Goal: Transaction & Acquisition: Book appointment/travel/reservation

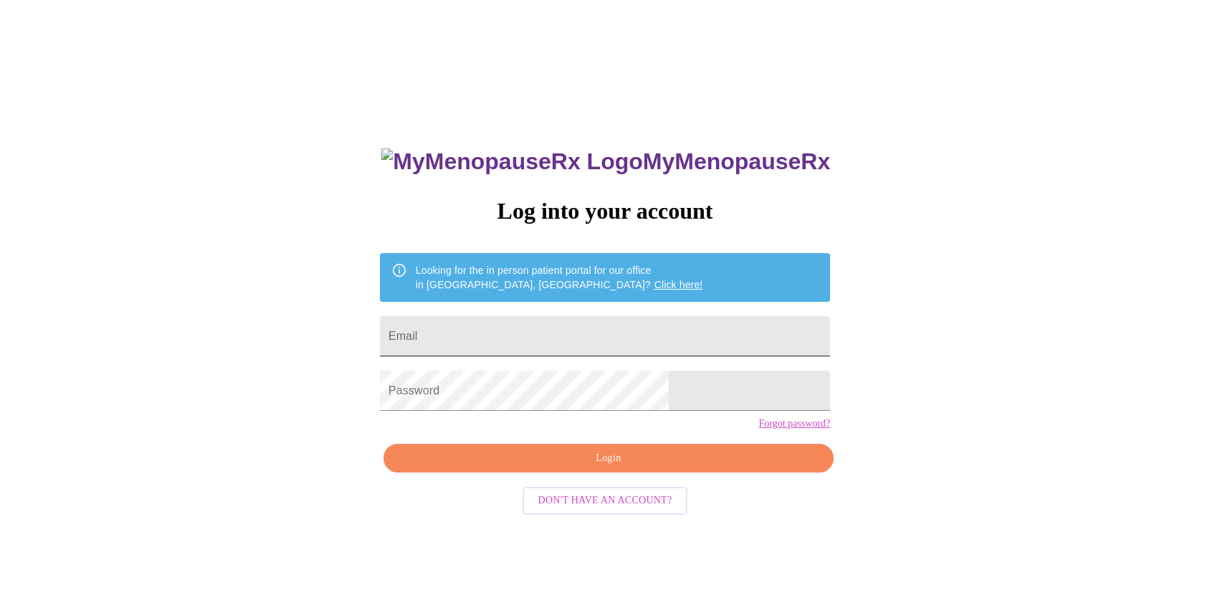
click at [523, 324] on input "Email" at bounding box center [605, 336] width 450 height 40
type input "[PERSON_NAME][EMAIL_ADDRESS][PERSON_NAME][DOMAIN_NAME]"
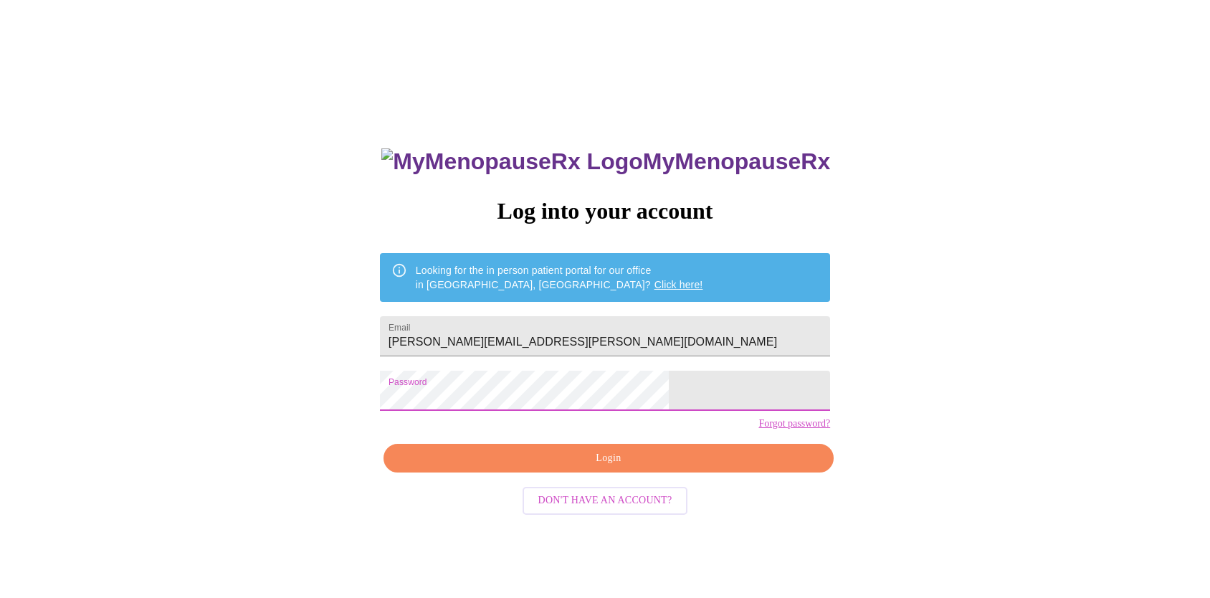
click at [616, 467] on span "Login" at bounding box center [608, 459] width 417 height 18
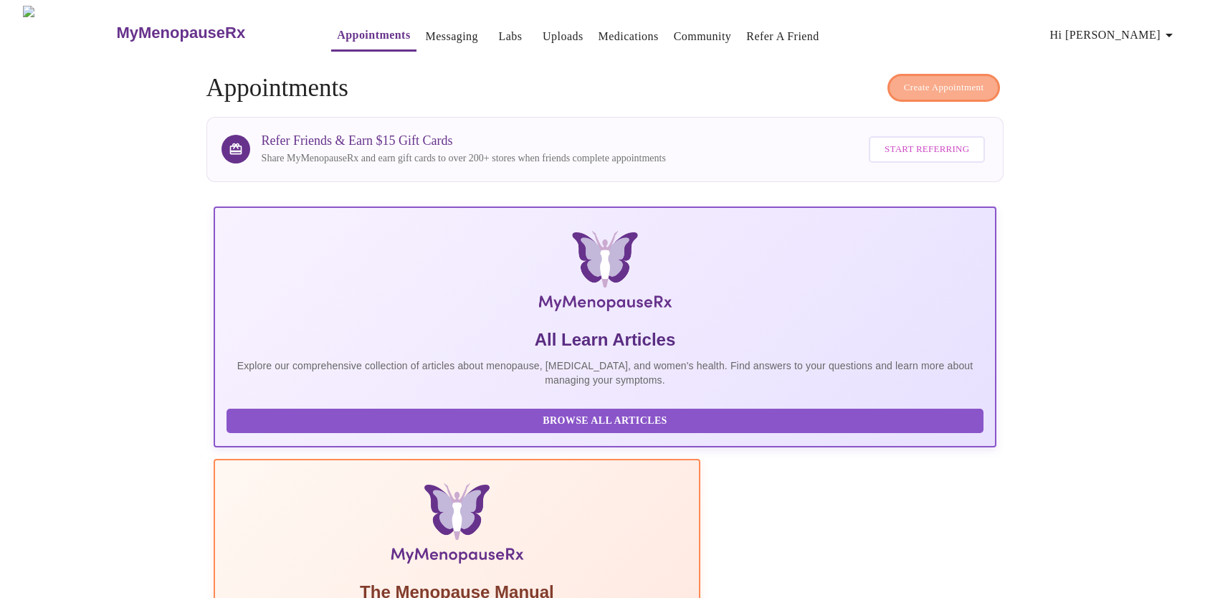
click at [952, 84] on span "Create Appointment" at bounding box center [944, 88] width 80 height 16
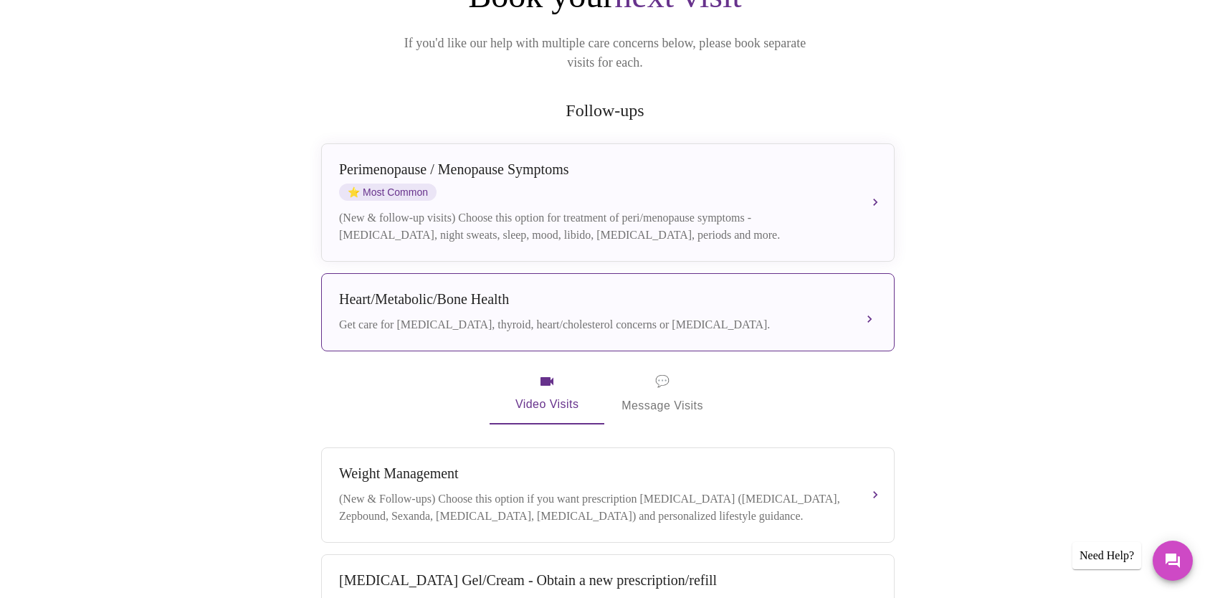
scroll to position [202, 0]
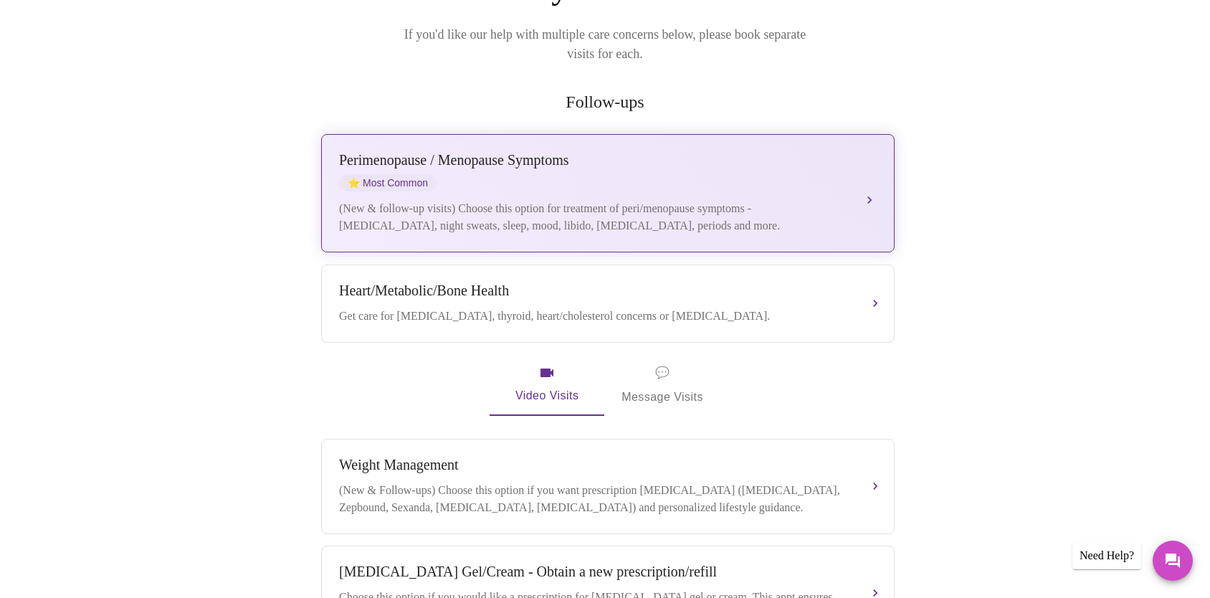
click at [642, 200] on div "(New & follow-up visits) Choose this option for treatment of peri/menopause sym…" at bounding box center [593, 217] width 509 height 34
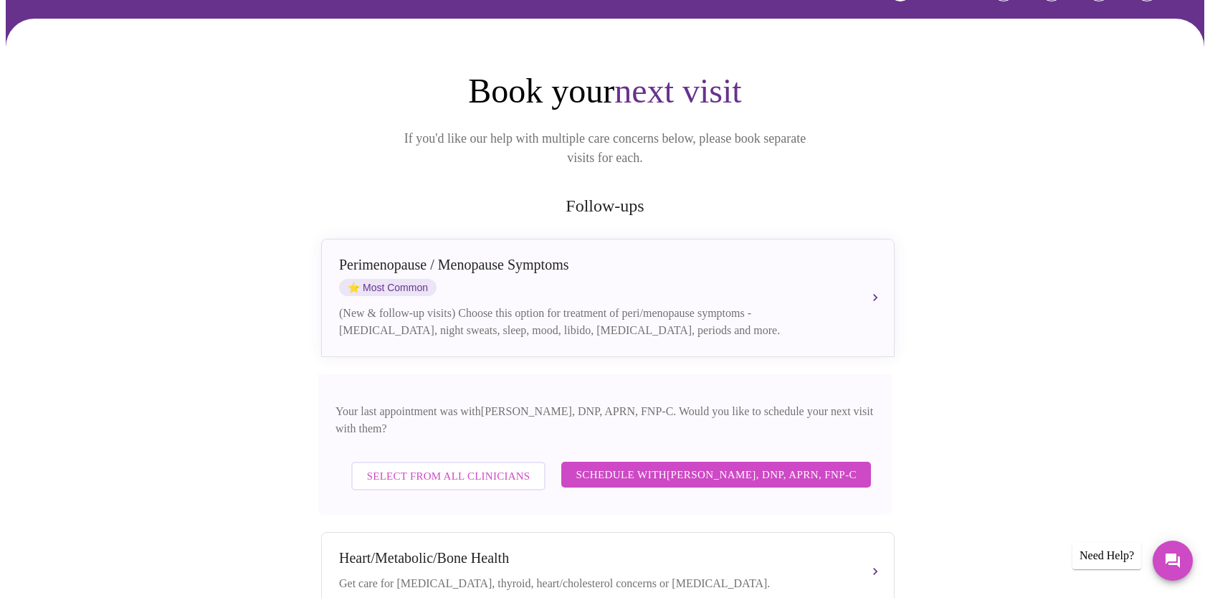
scroll to position [0, 0]
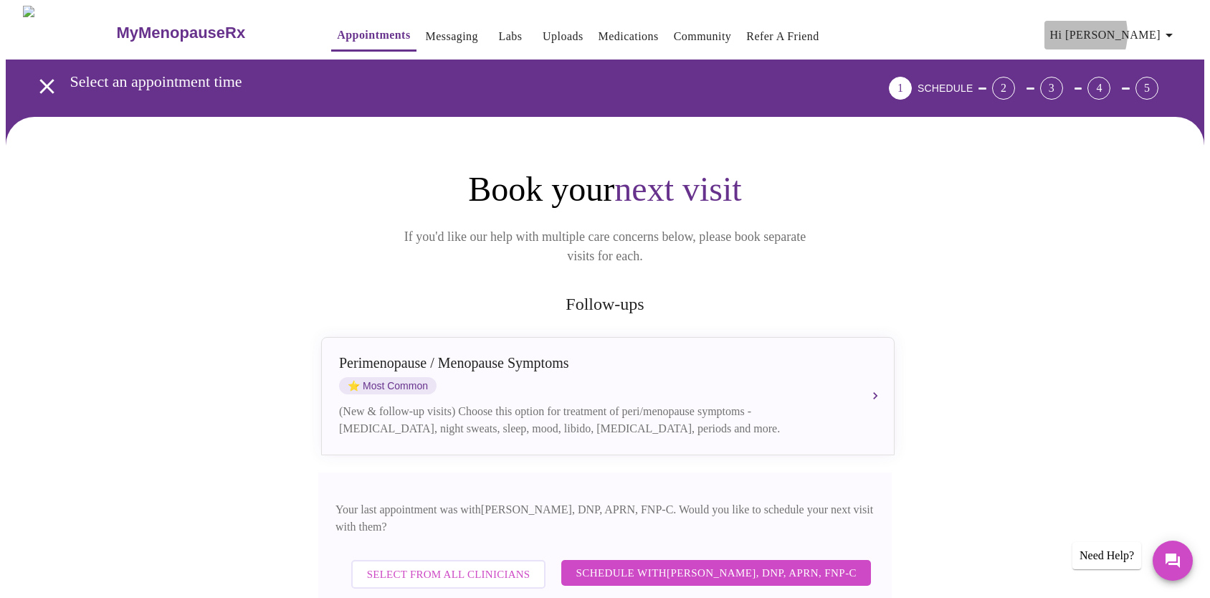
click at [1130, 29] on span "Hi [PERSON_NAME]" at bounding box center [1114, 35] width 128 height 20
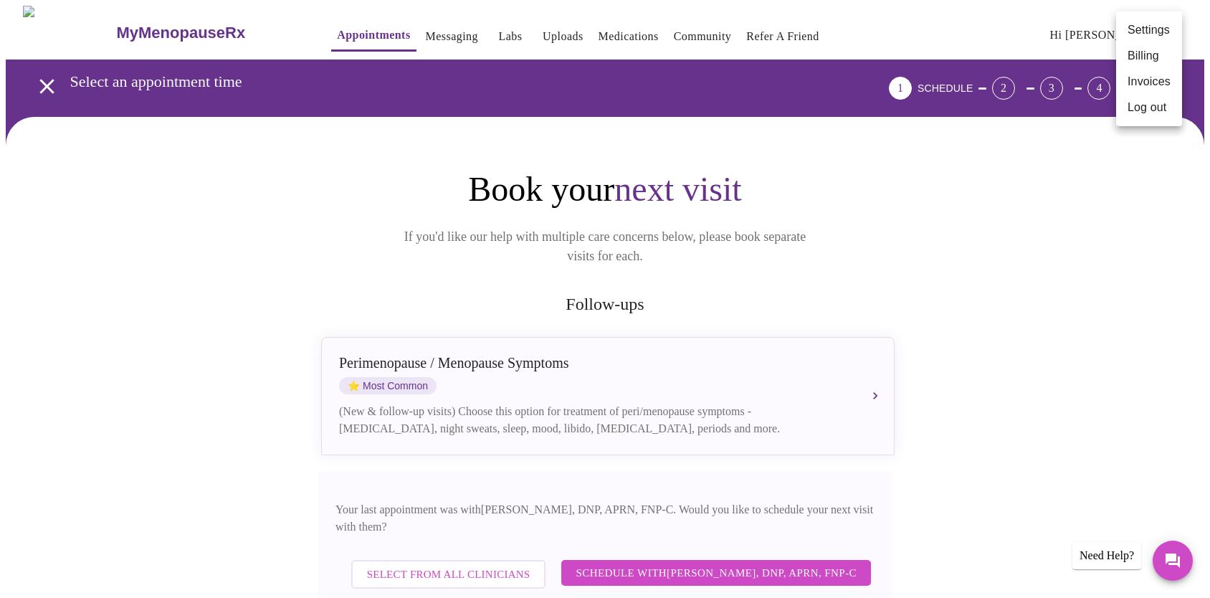
click at [1149, 39] on li "Settings" at bounding box center [1149, 30] width 66 height 26
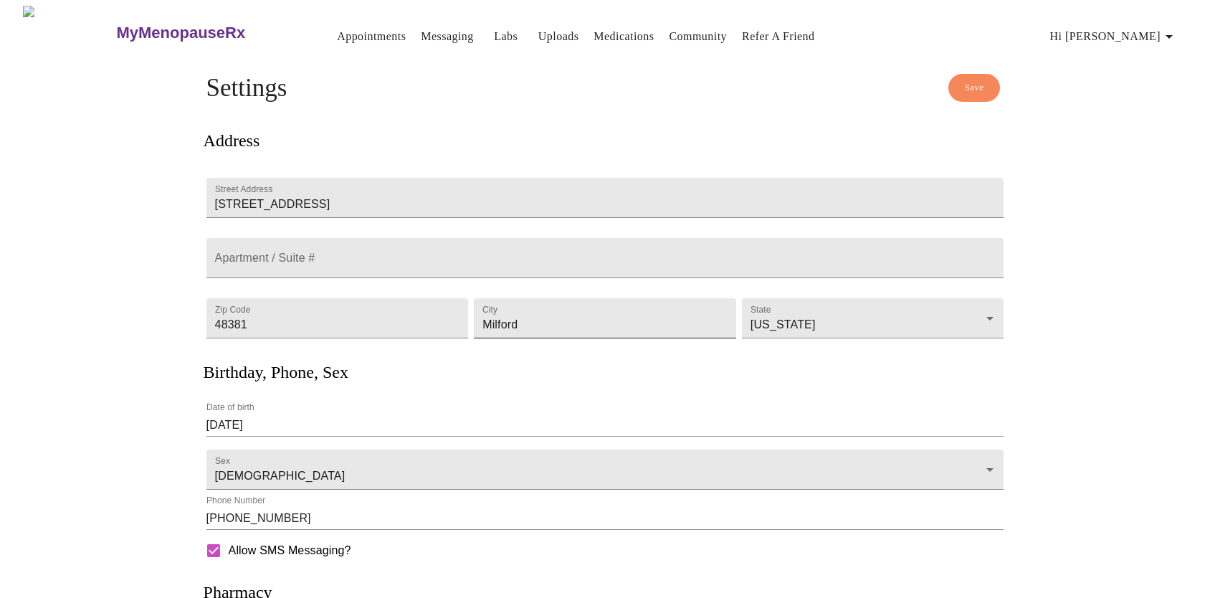
click at [504, 316] on input "Milford" at bounding box center [605, 318] width 262 height 40
click at [419, 178] on input "[STREET_ADDRESS]" at bounding box center [606, 198] width 798 height 40
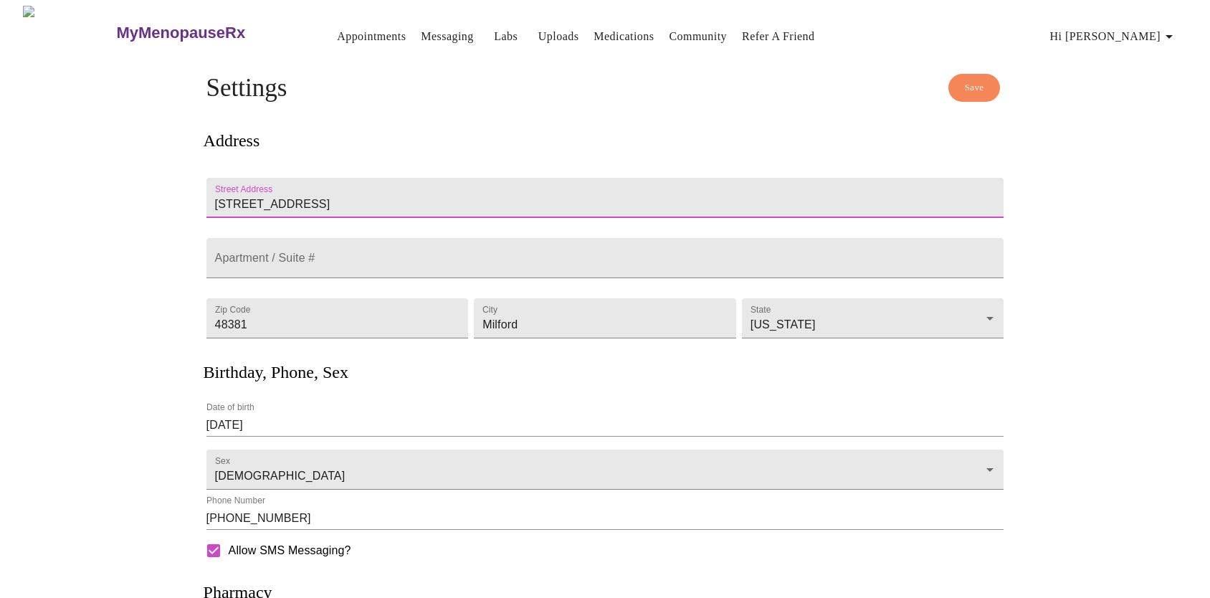
click at [419, 178] on input "[STREET_ADDRESS]" at bounding box center [606, 198] width 798 height 40
type input "1"
click at [337, 178] on input "Street Address" at bounding box center [606, 198] width 798 height 40
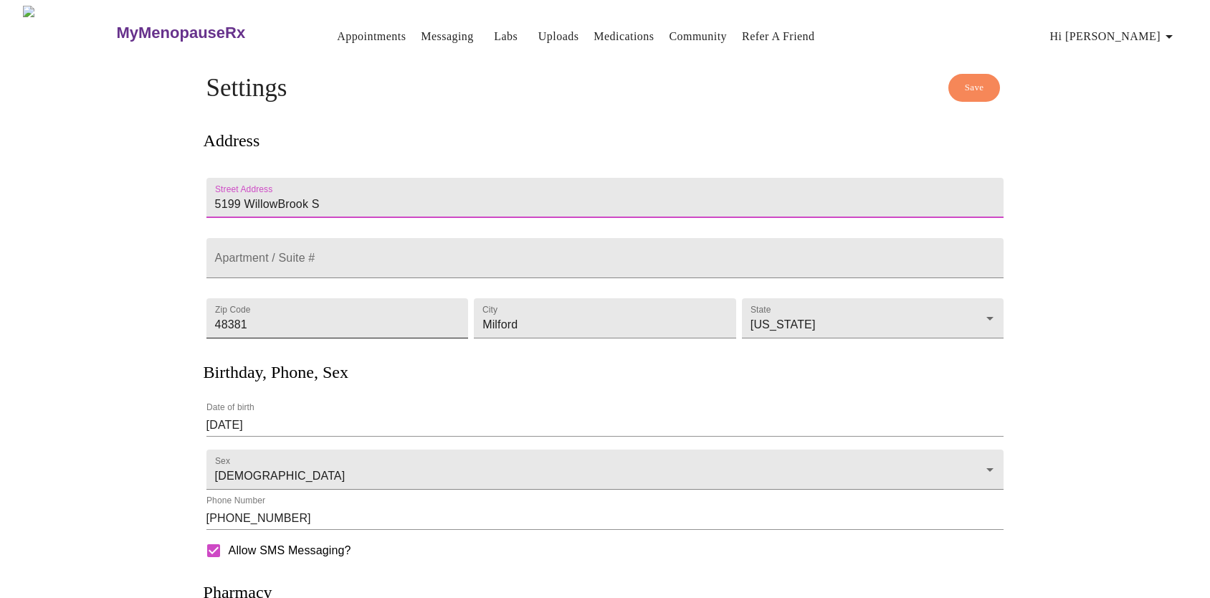
type input "5199 WillowBrook S"
click at [261, 308] on input "48381" at bounding box center [338, 318] width 262 height 40
type input "43017"
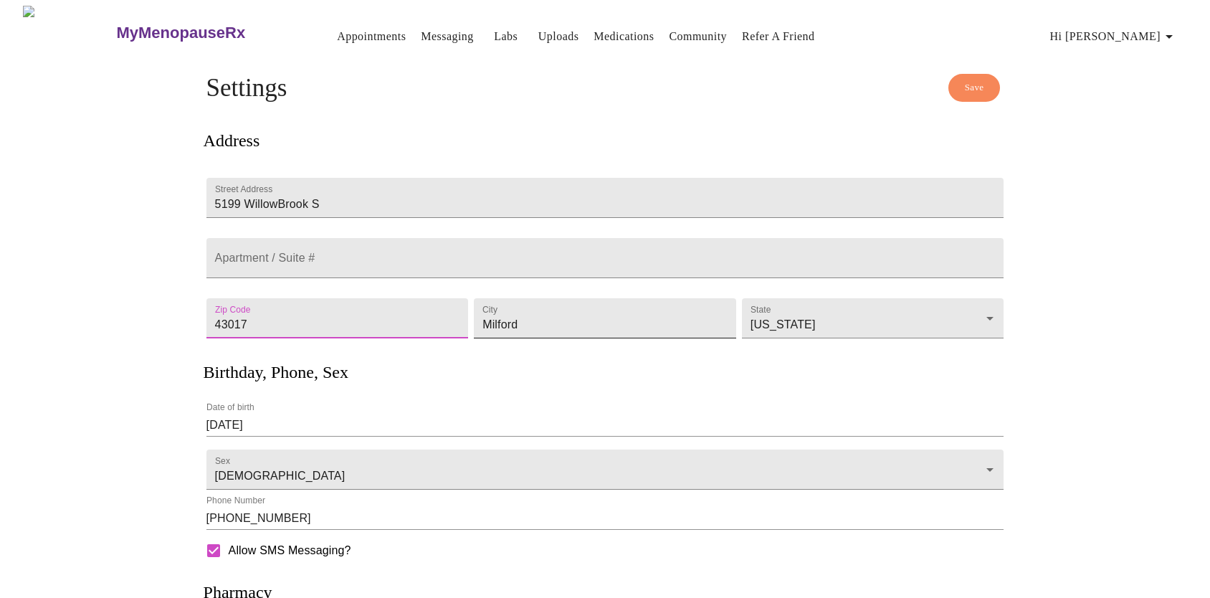
click at [508, 326] on input "Milford" at bounding box center [605, 318] width 262 height 40
type input "[GEOGRAPHIC_DATA]"
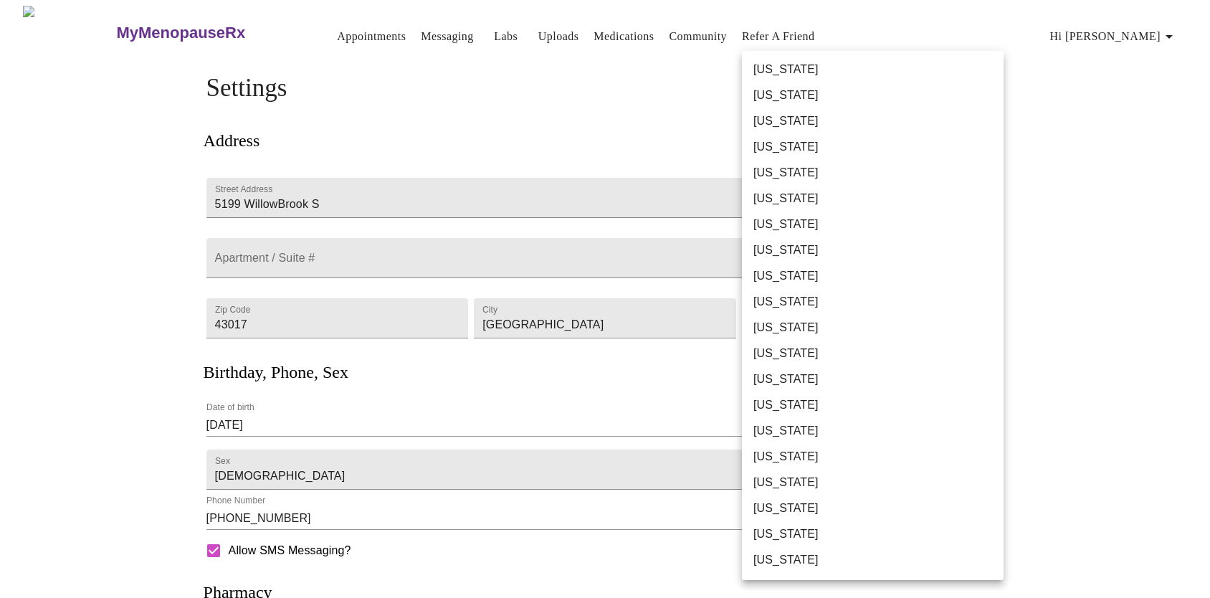
click at [835, 332] on body "MyMenopauseRx Appointments Messaging Labs Uploads Medications Community Refer a…" at bounding box center [605, 391] width 1199 height 771
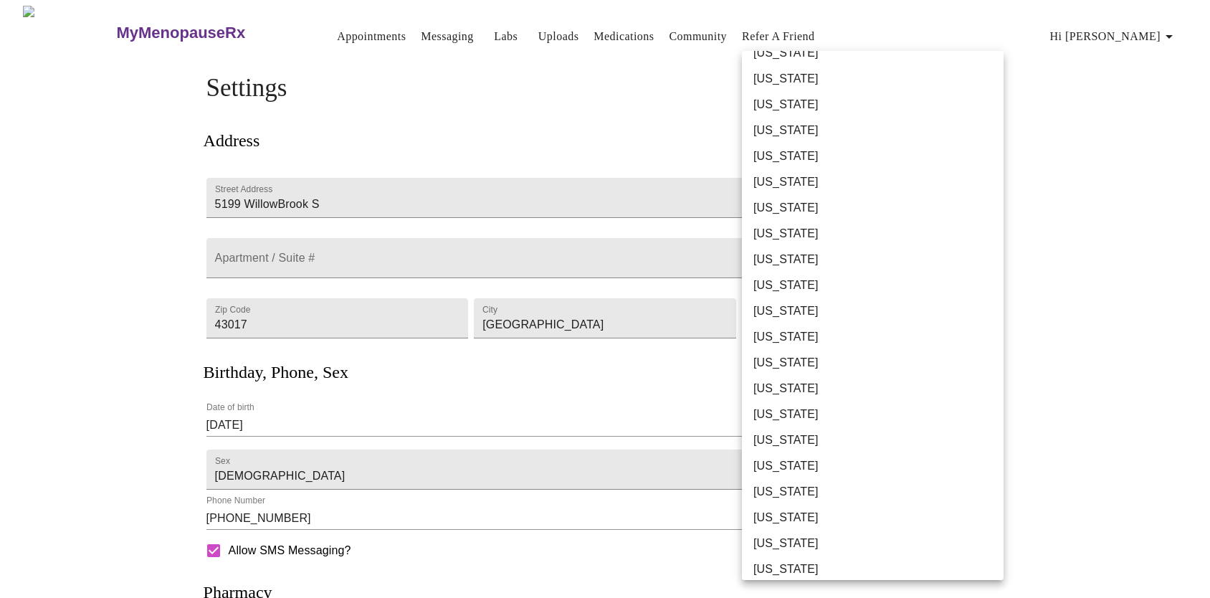
click at [825, 290] on li "[US_STATE]" at bounding box center [873, 285] width 262 height 26
type input "[US_STATE]"
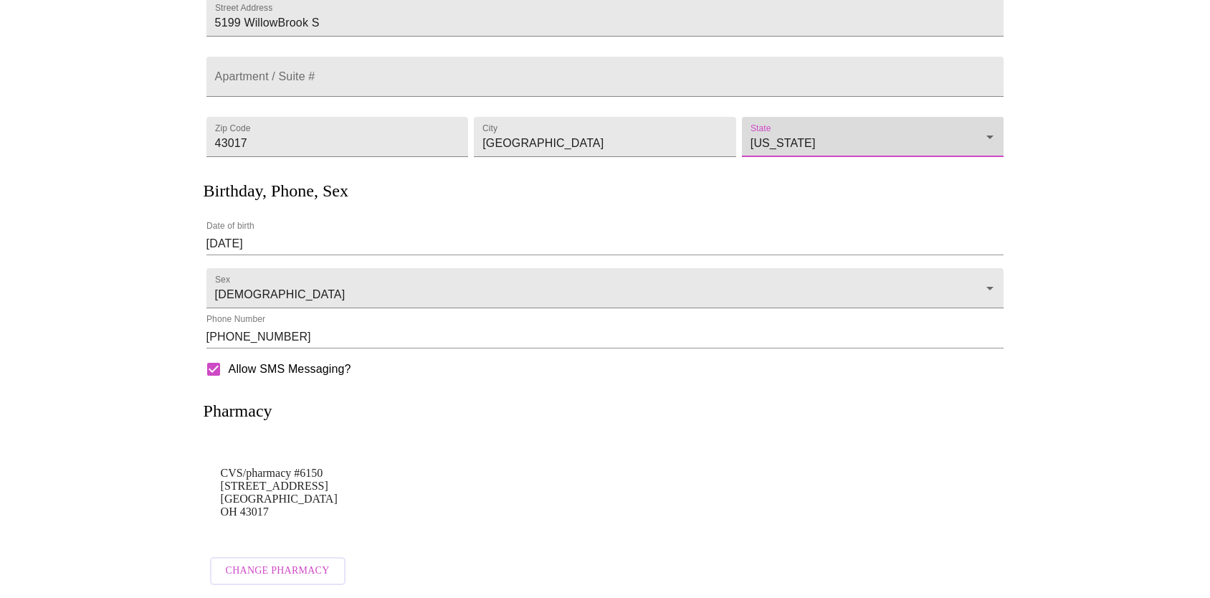
scroll to position [0, 0]
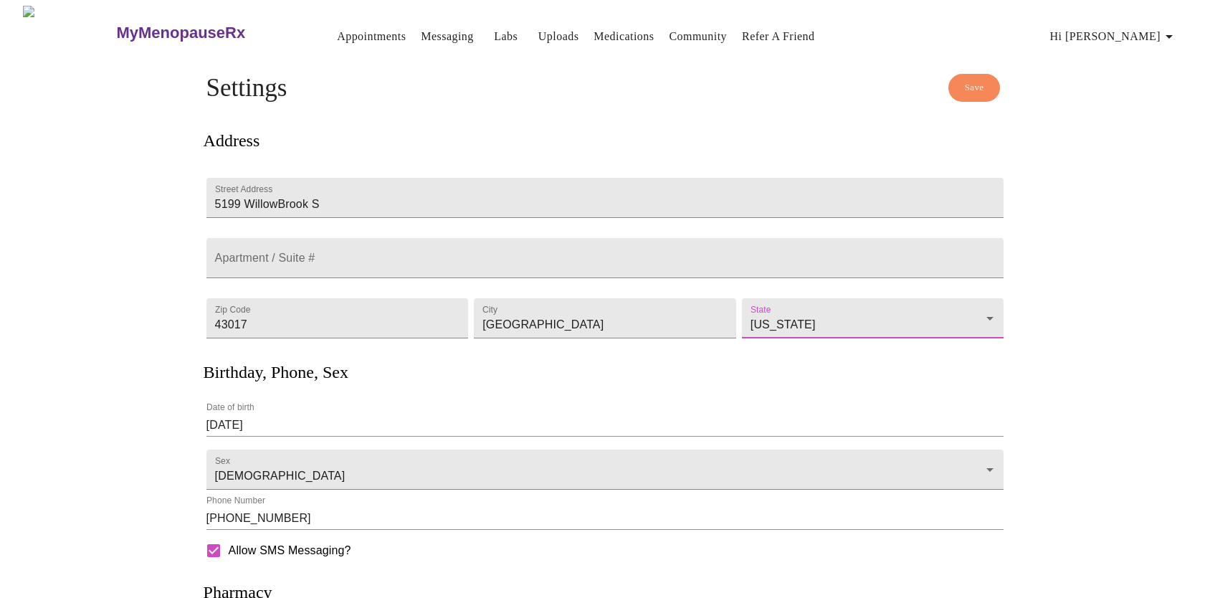
click at [972, 82] on span "Save" at bounding box center [974, 88] width 19 height 16
click at [361, 35] on link "Appointments" at bounding box center [371, 37] width 69 height 20
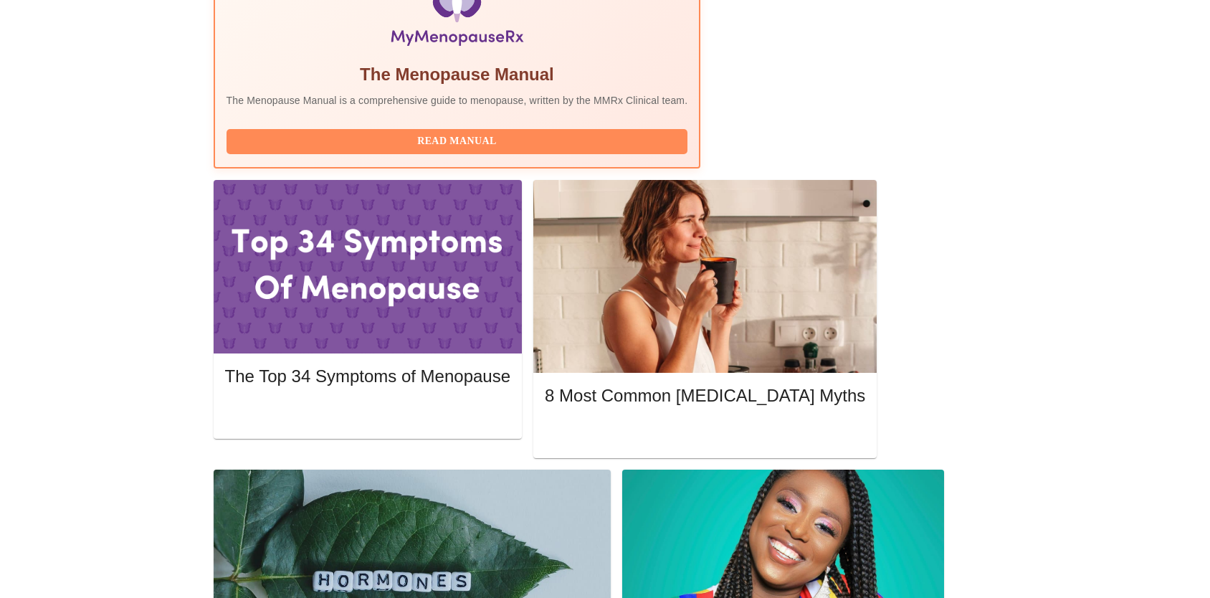
scroll to position [555, 0]
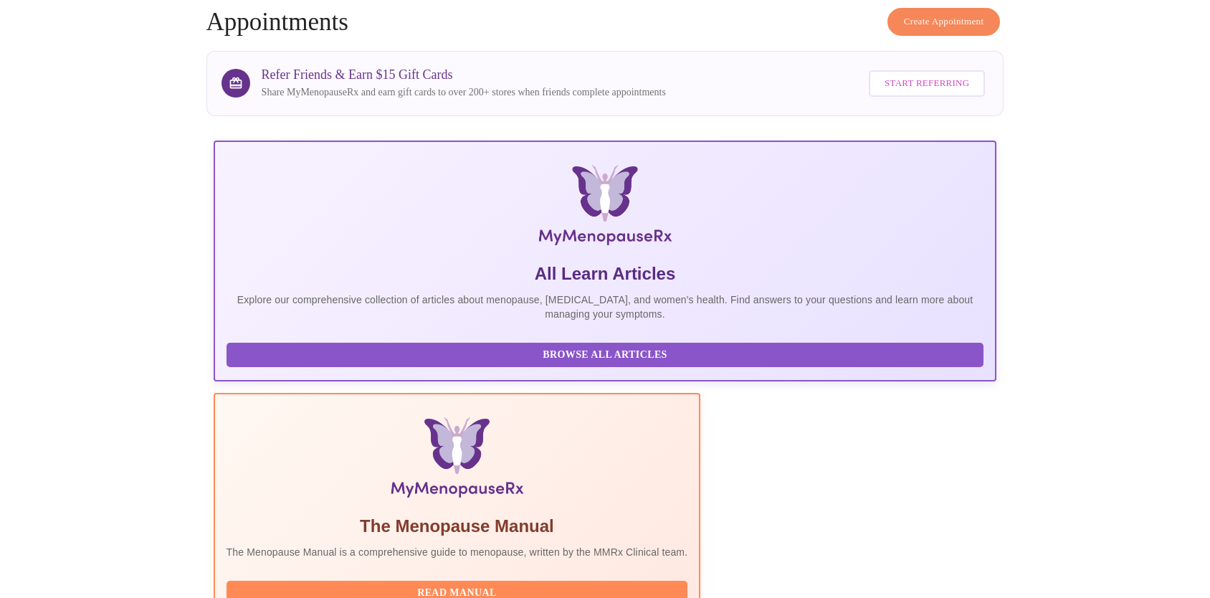
scroll to position [0, 0]
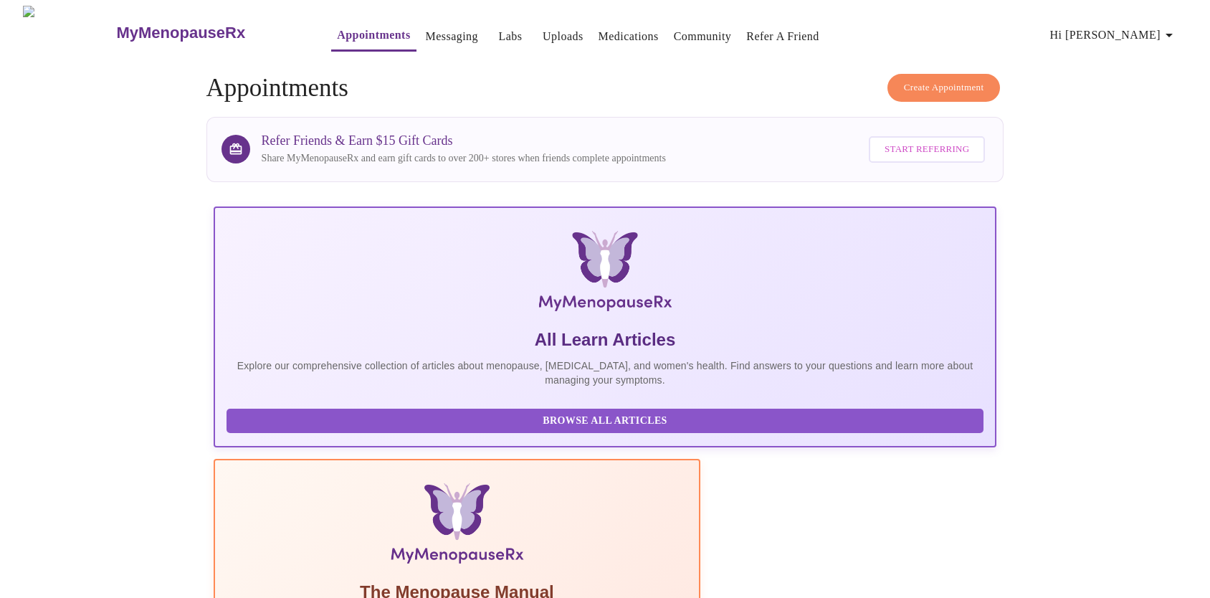
click at [939, 80] on span "Create Appointment" at bounding box center [944, 88] width 80 height 16
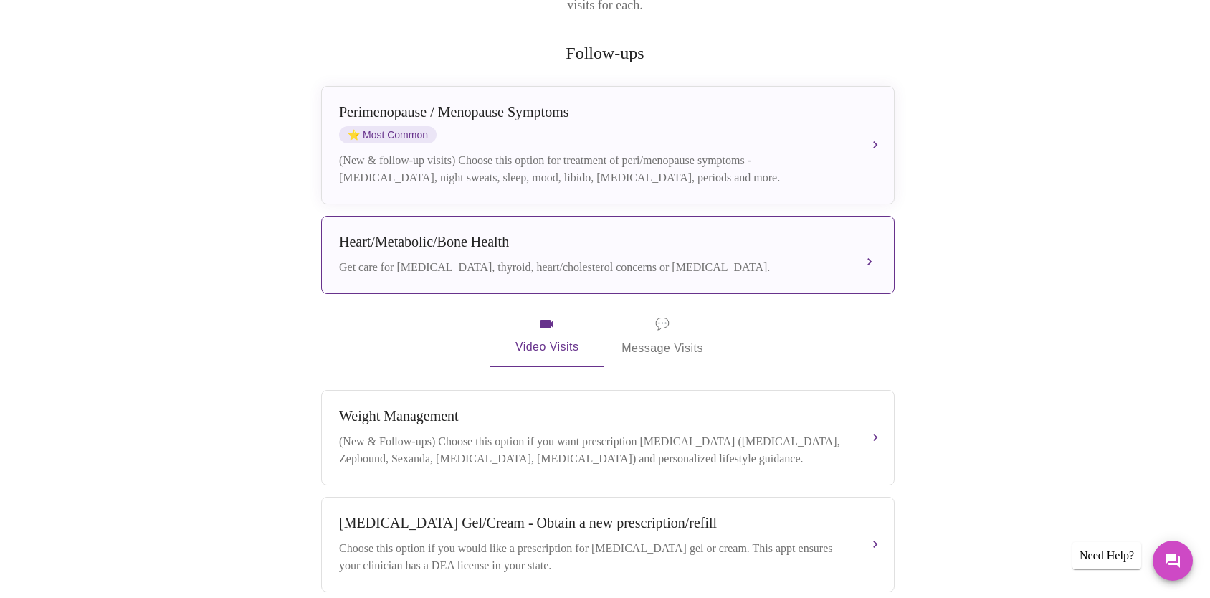
scroll to position [209, 0]
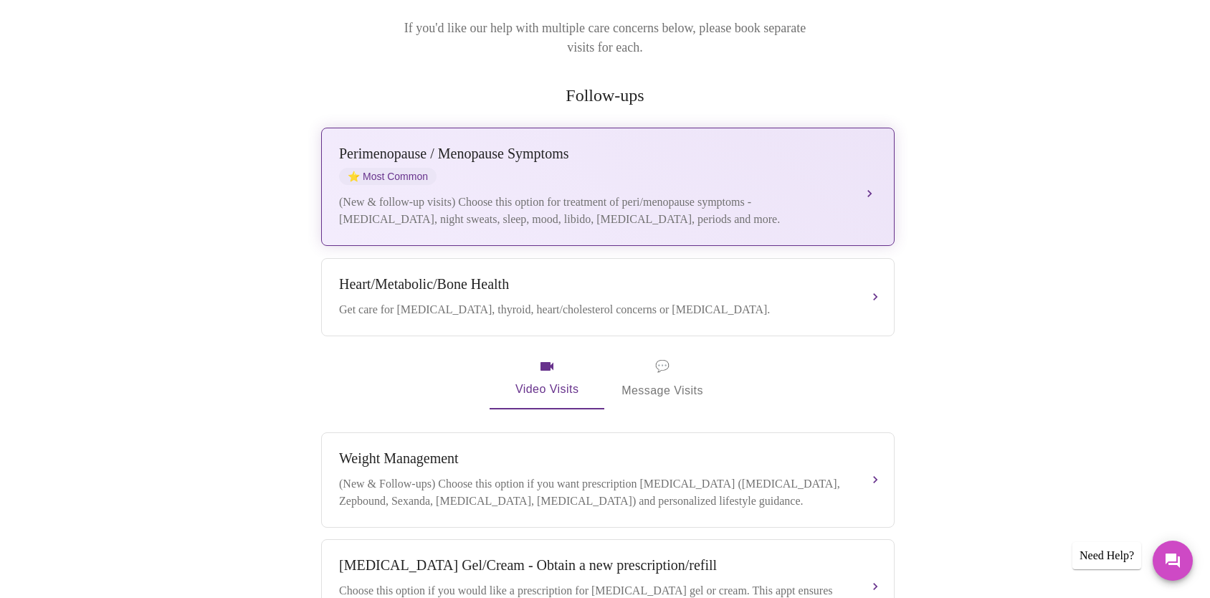
click at [592, 194] on div "(New & follow-up visits) Choose this option for treatment of peri/menopause sym…" at bounding box center [593, 211] width 509 height 34
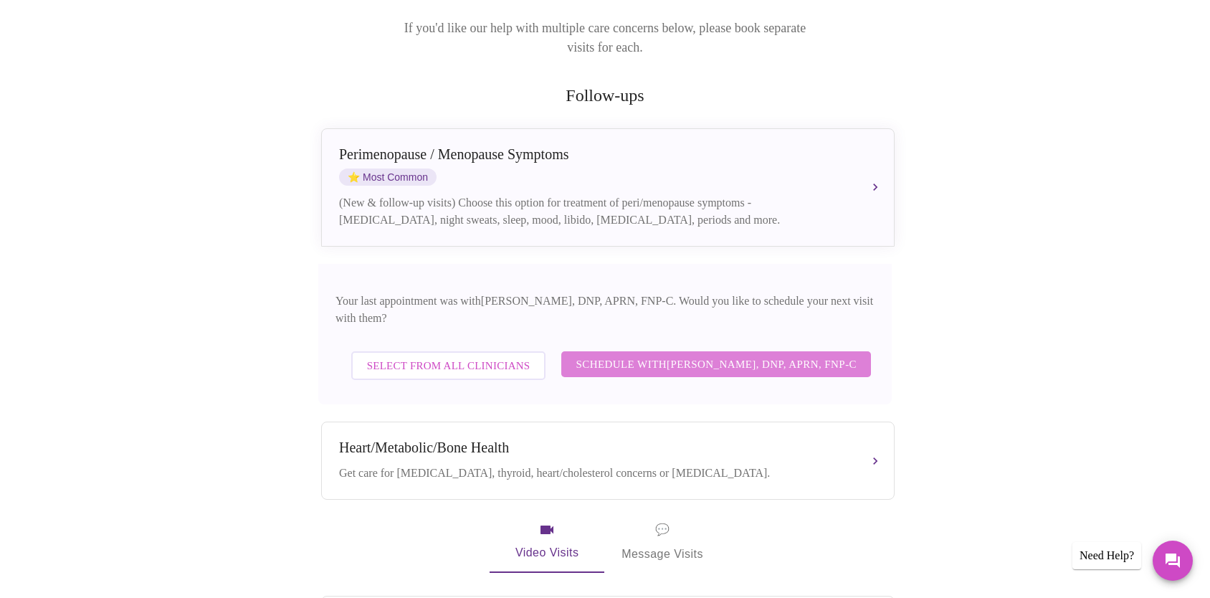
click at [636, 355] on span "Schedule with [PERSON_NAME], DNP, APRN, FNP-C" at bounding box center [716, 364] width 281 height 19
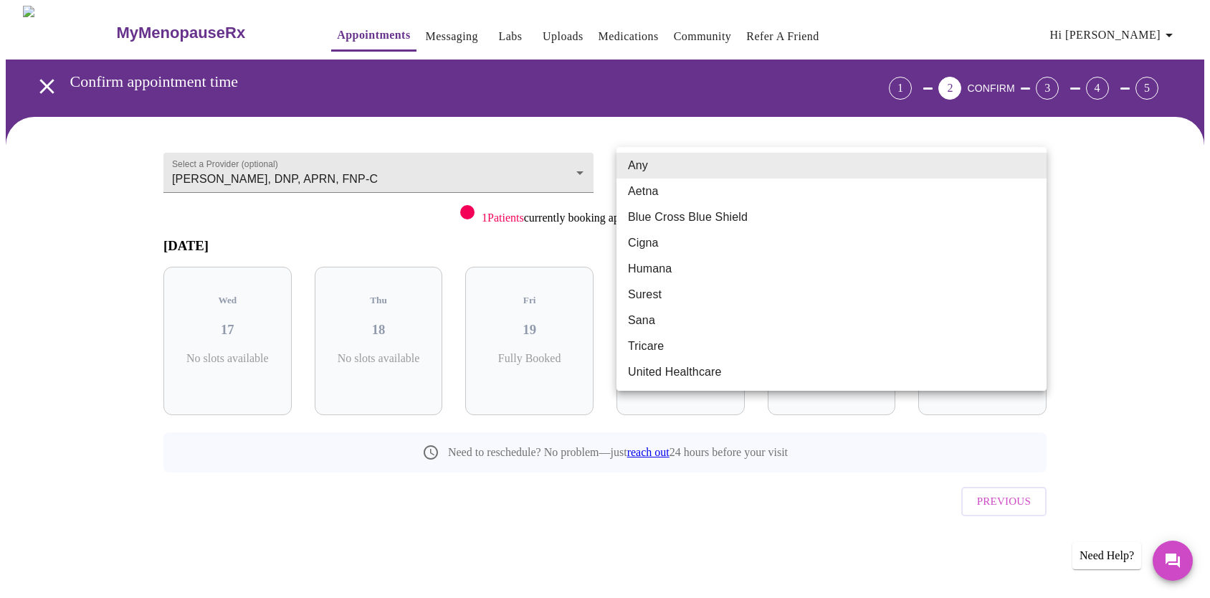
click at [761, 163] on body "MyMenopauseRx Appointments Messaging Labs Uploads Medications Community Refer a…" at bounding box center [605, 297] width 1199 height 582
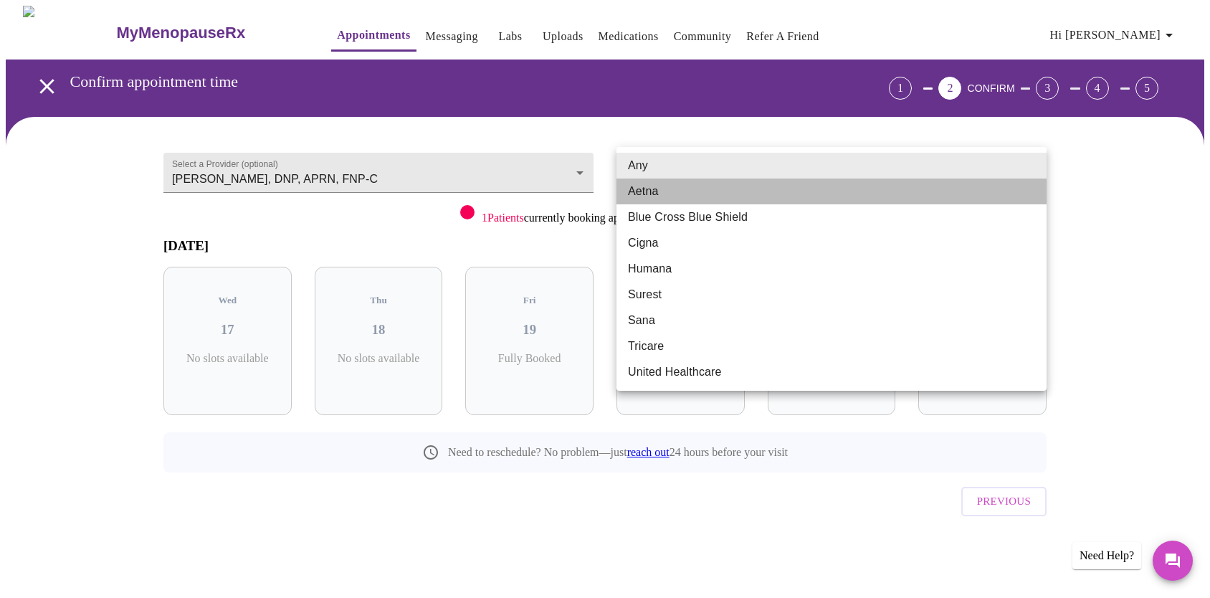
click at [754, 199] on li "Aetna" at bounding box center [832, 192] width 430 height 26
type input "Aetna"
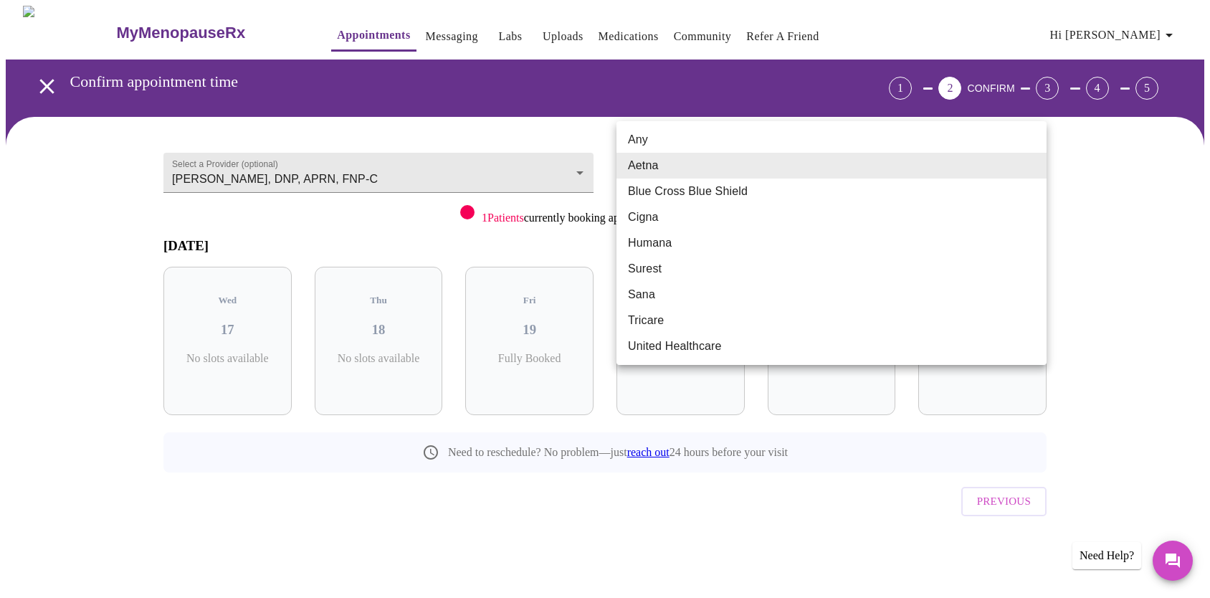
click at [728, 171] on body "MyMenopauseRx Appointments Messaging Labs Uploads Medications Community Refer a…" at bounding box center [605, 297] width 1199 height 582
click at [728, 171] on li "Aetna" at bounding box center [832, 166] width 430 height 26
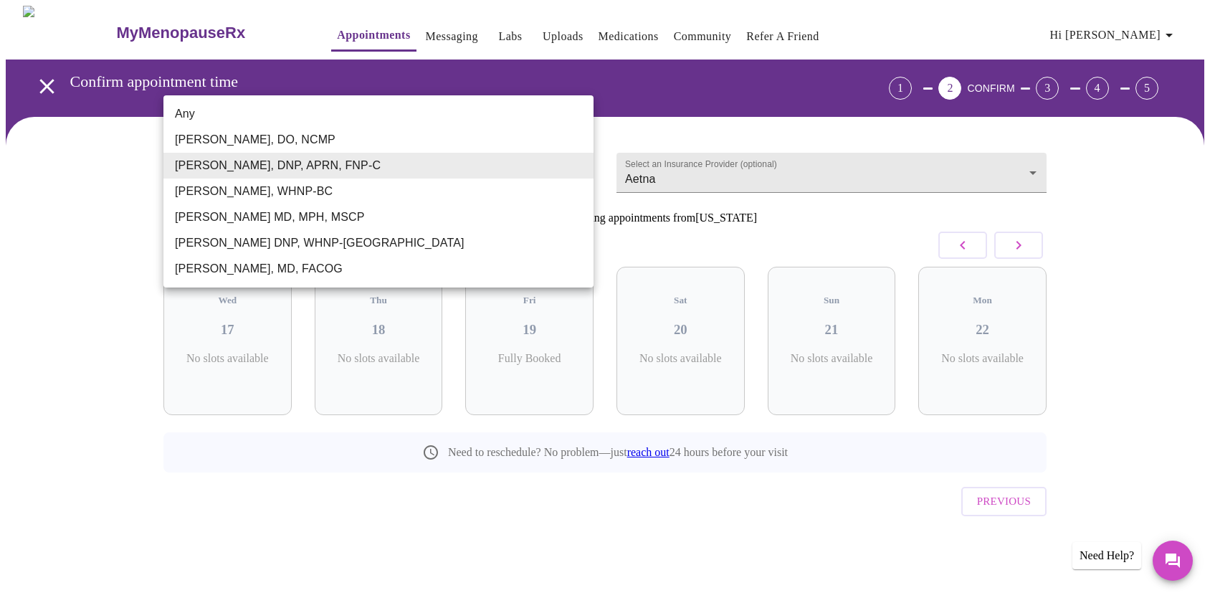
click at [576, 163] on body "MyMenopauseRx Appointments Messaging Labs Uploads Medications Community Refer a…" at bounding box center [605, 297] width 1199 height 582
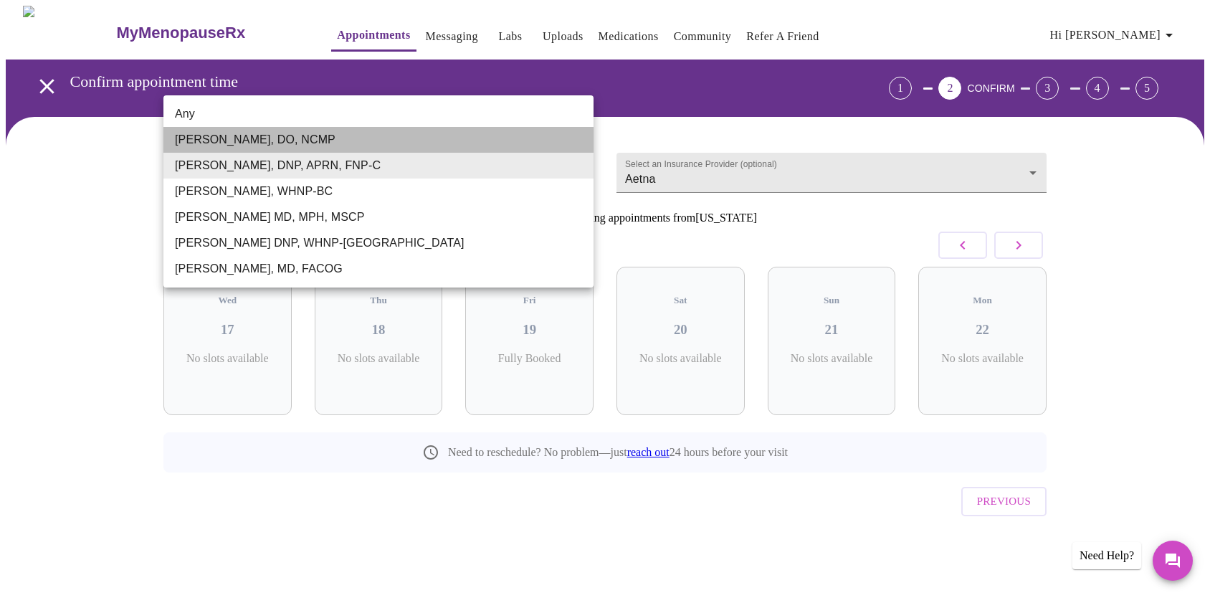
click at [536, 141] on li "[PERSON_NAME], DO, NCMP" at bounding box center [378, 140] width 430 height 26
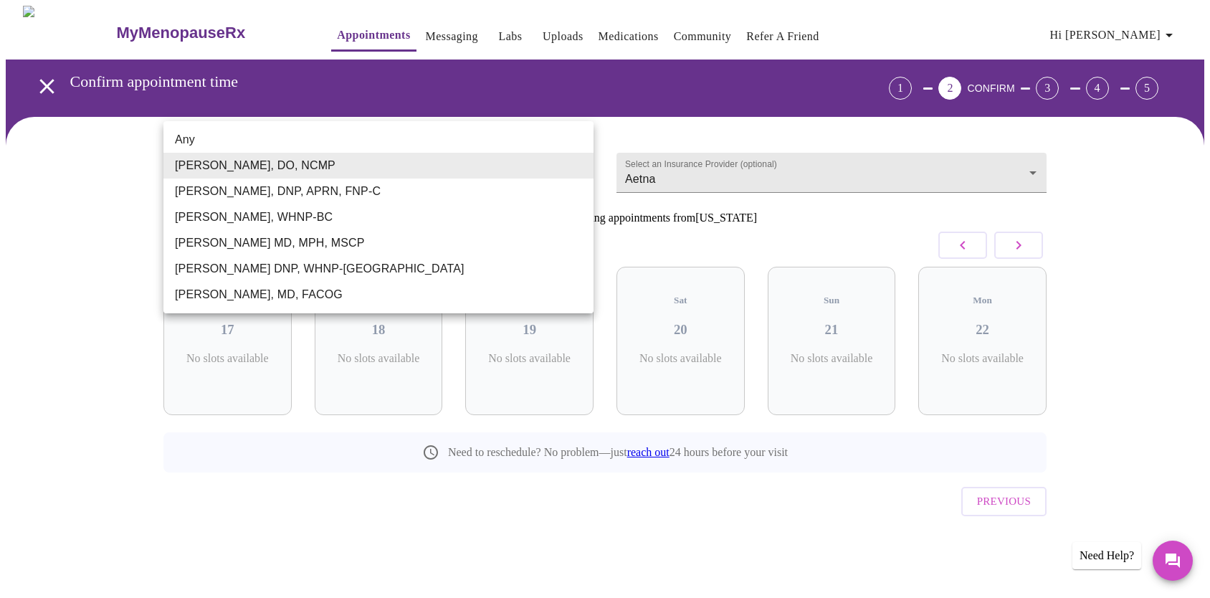
click at [437, 159] on body "MyMenopauseRx Appointments Messaging Labs Uploads Medications Community Refer a…" at bounding box center [605, 297] width 1199 height 582
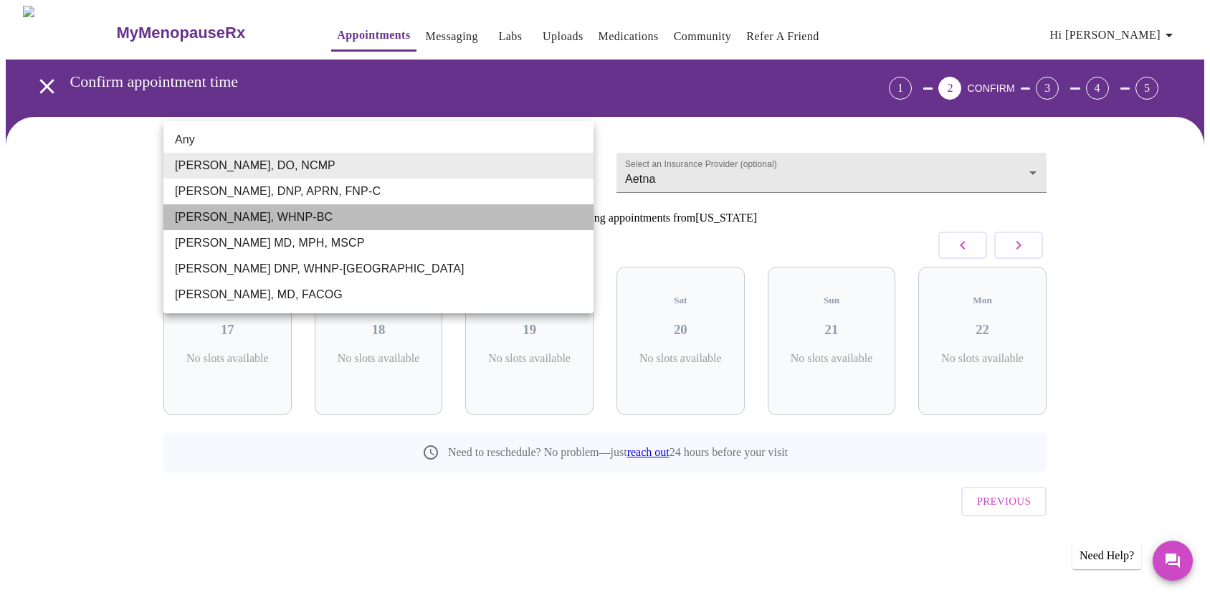
click at [419, 220] on li "[PERSON_NAME], WHNP-BC" at bounding box center [378, 217] width 430 height 26
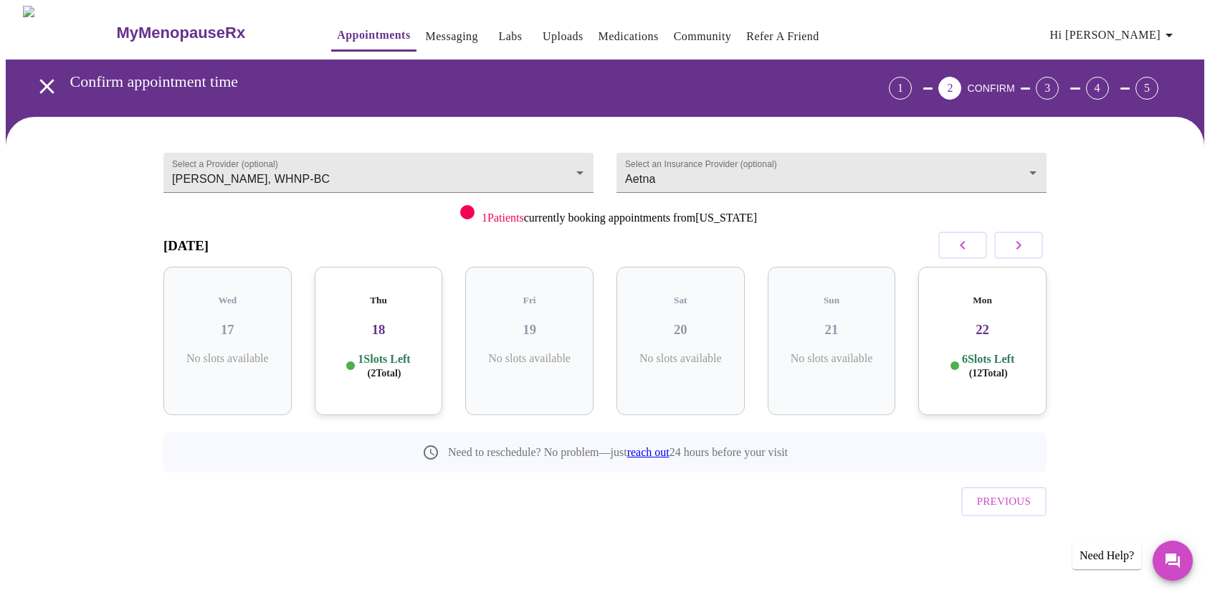
click at [359, 322] on h3 "18" at bounding box center [378, 330] width 105 height 16
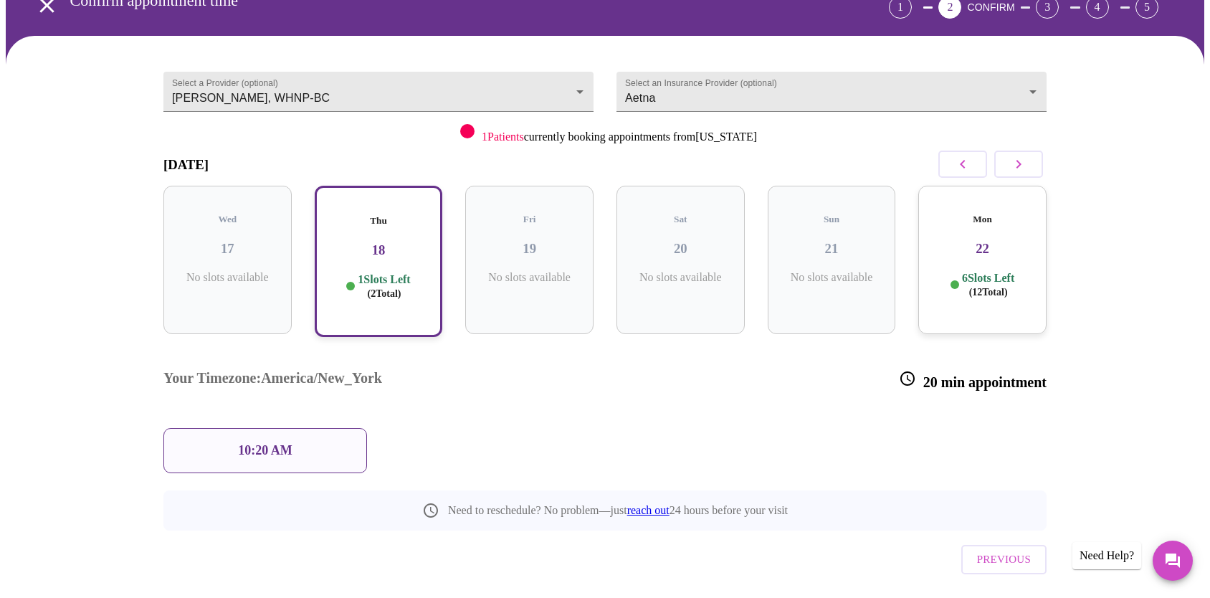
scroll to position [74, 0]
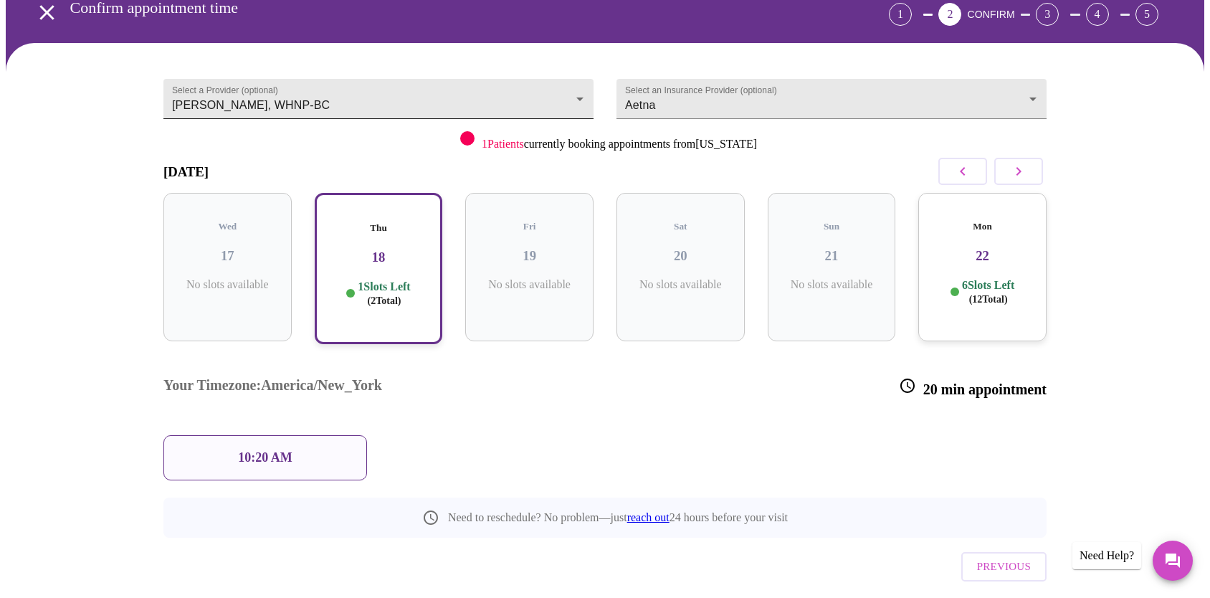
click at [374, 103] on body "MyMenopauseRx Appointments Messaging Labs Uploads Medications Community Refer a…" at bounding box center [605, 292] width 1199 height 721
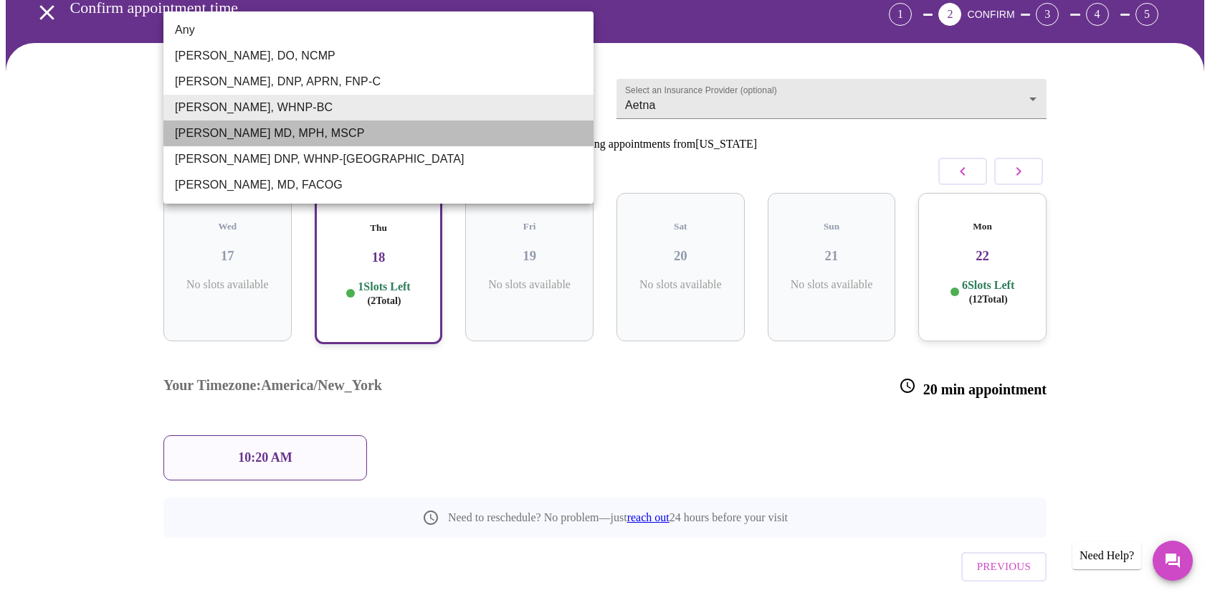
click at [359, 137] on li "[PERSON_NAME] MD, MPH, MSCP" at bounding box center [378, 133] width 430 height 26
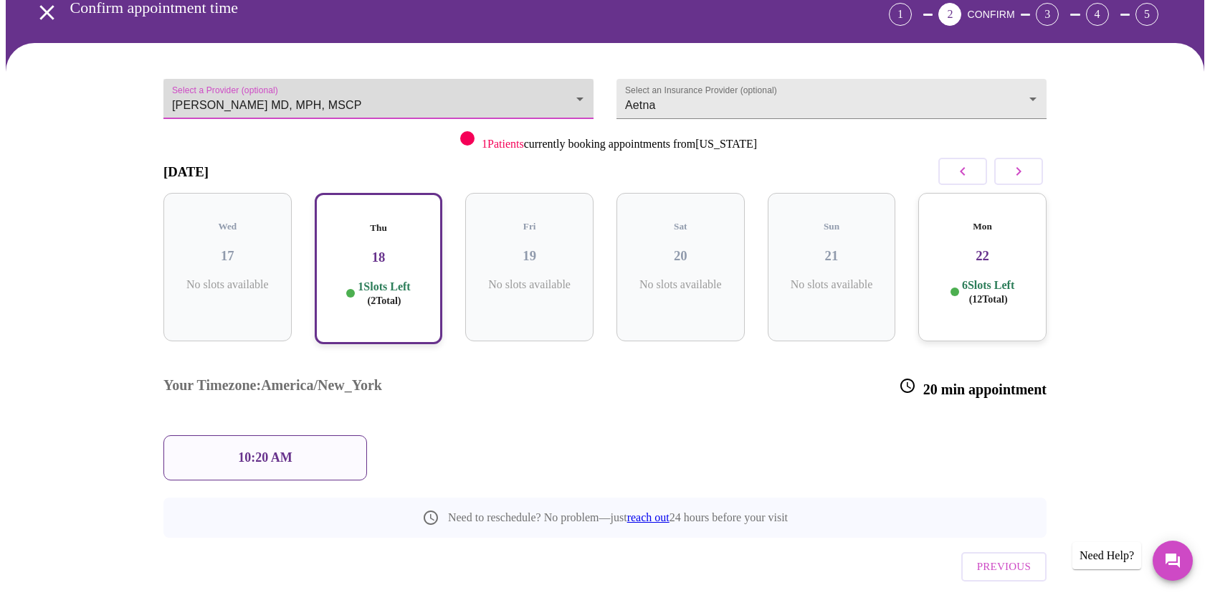
scroll to position [0, 0]
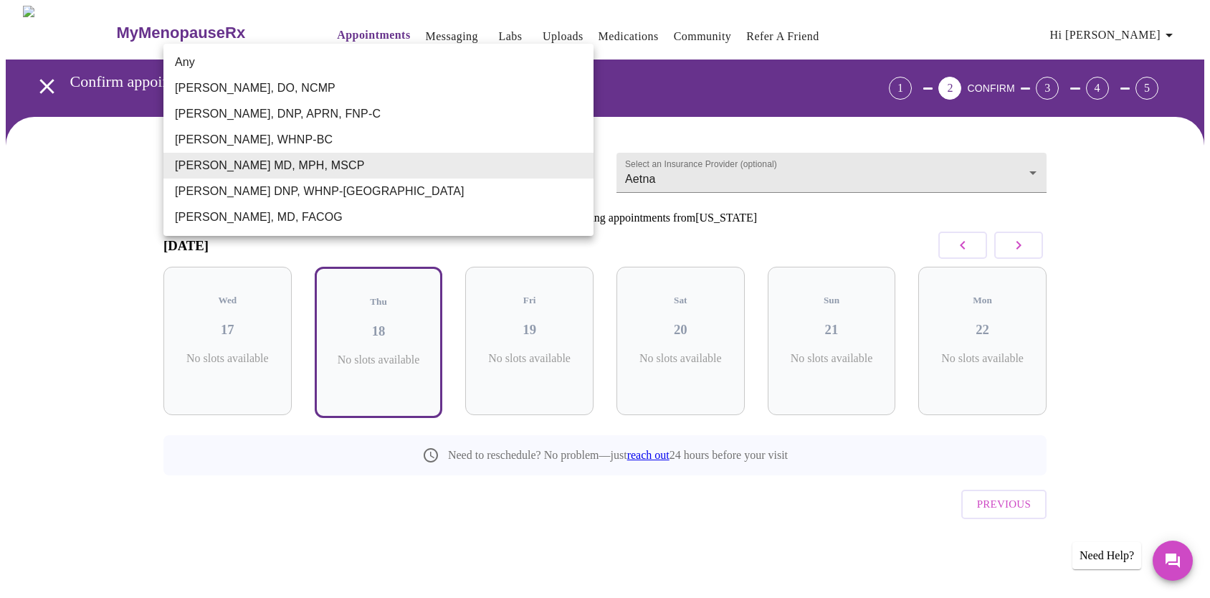
click at [342, 161] on body "MyMenopauseRx Appointments Messaging Labs Uploads Medications Community Refer a…" at bounding box center [605, 298] width 1199 height 585
click at [336, 199] on li "[PERSON_NAME] DNP, WHNP-[GEOGRAPHIC_DATA]" at bounding box center [378, 192] width 430 height 26
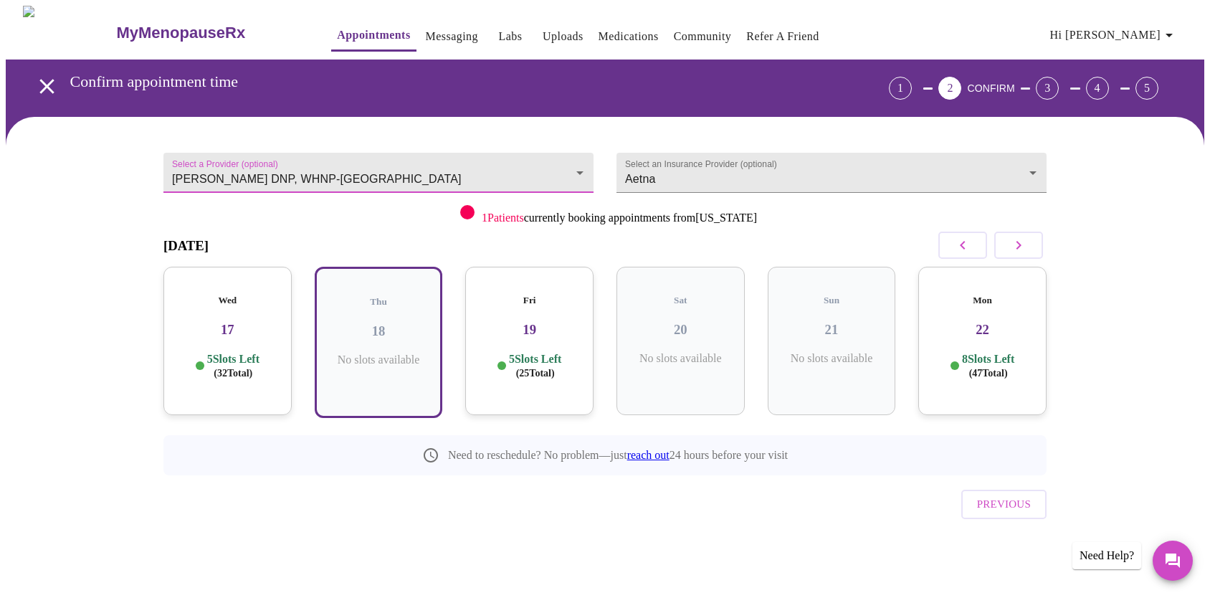
click at [342, 167] on body "MyMenopauseRx Appointments Messaging Labs Uploads Medications Community Refer a…" at bounding box center [605, 298] width 1199 height 585
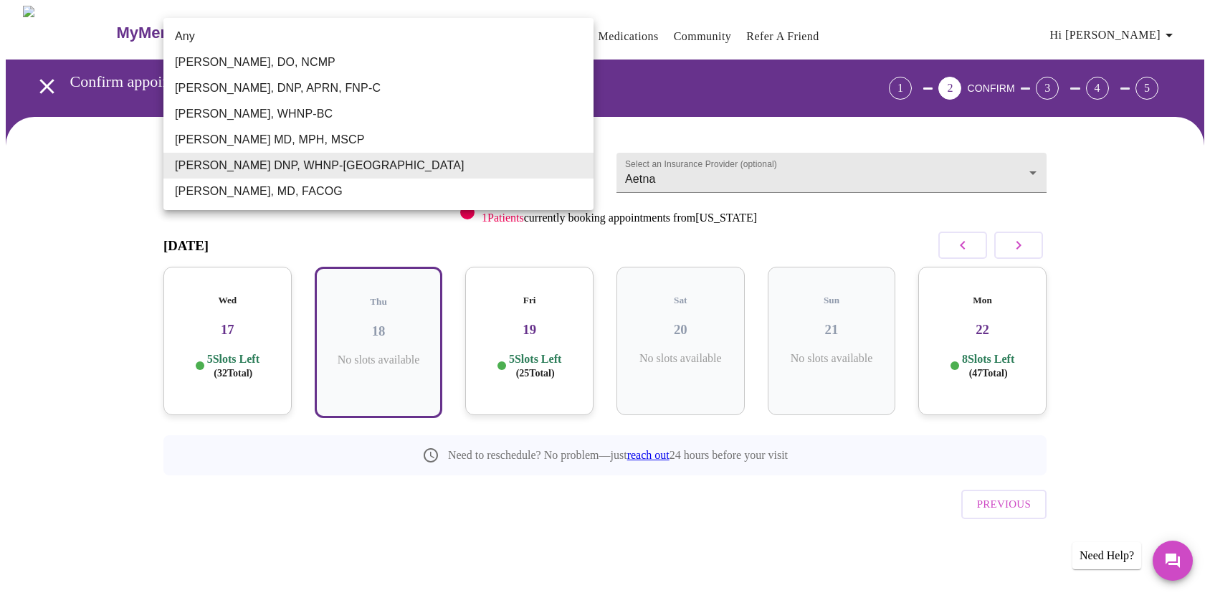
click at [342, 201] on li "[PERSON_NAME], MD, FACOG" at bounding box center [378, 192] width 430 height 26
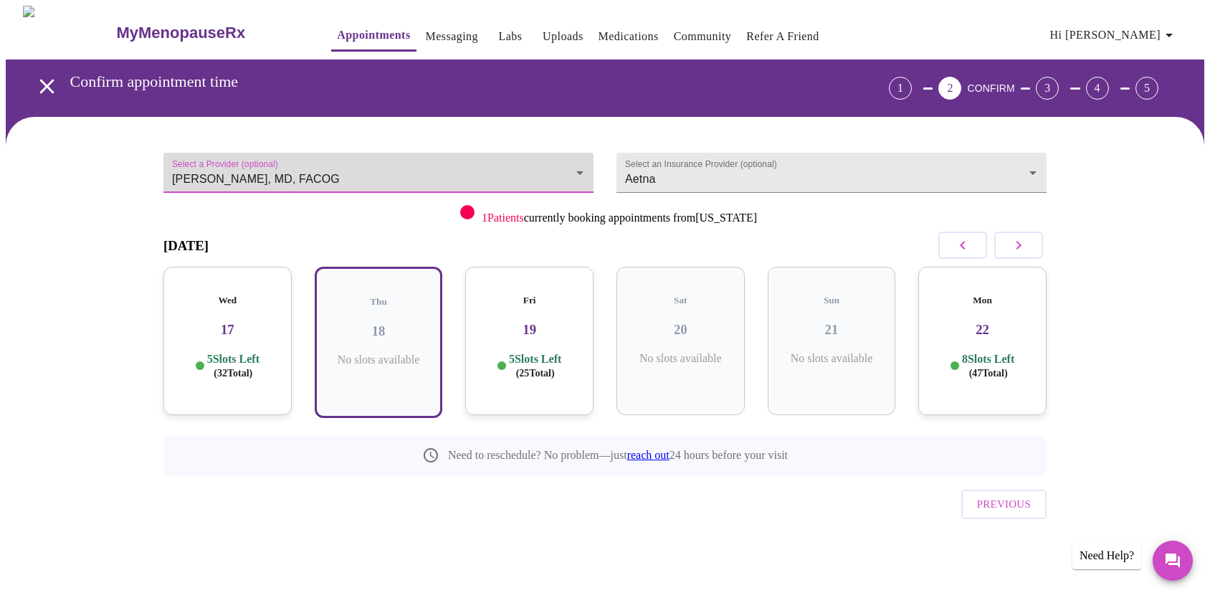
type input "[PERSON_NAME], MD, FACOG"
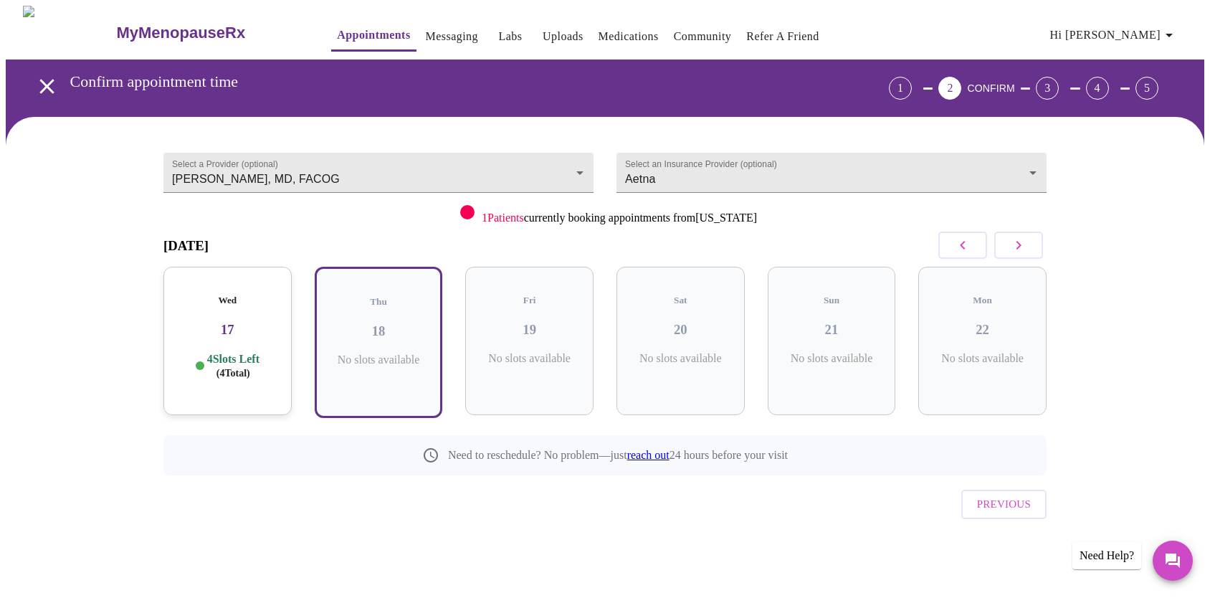
click at [243, 334] on div "Wed 17 4 Slots Left ( 4 Total)" at bounding box center [227, 341] width 128 height 148
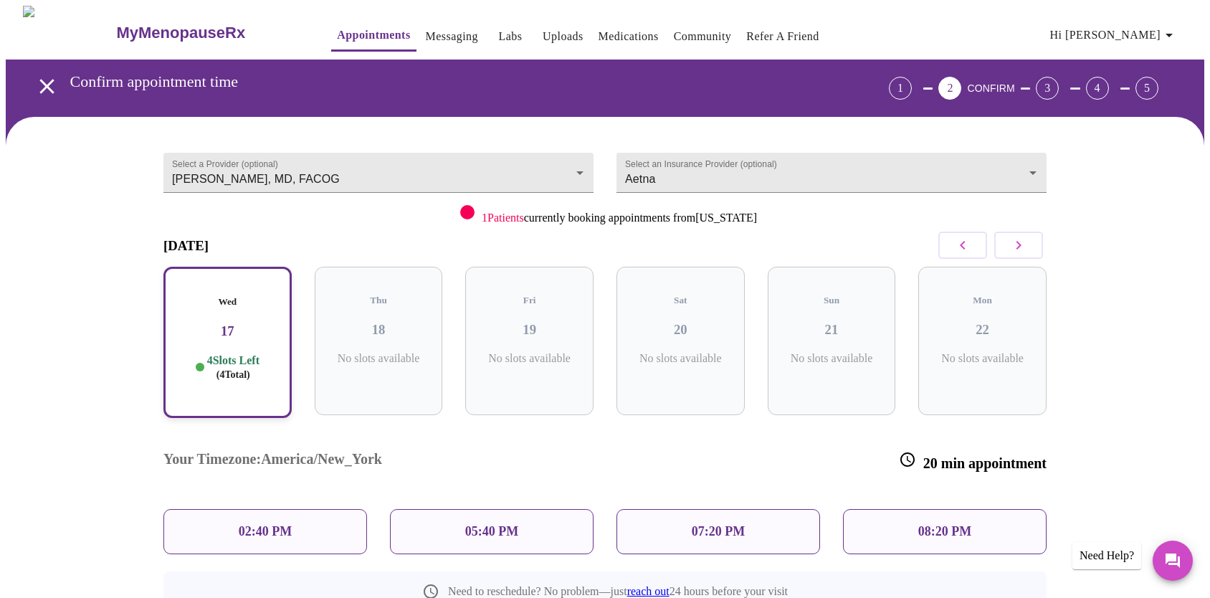
click at [283, 524] on p "02:40 PM" at bounding box center [265, 531] width 53 height 15
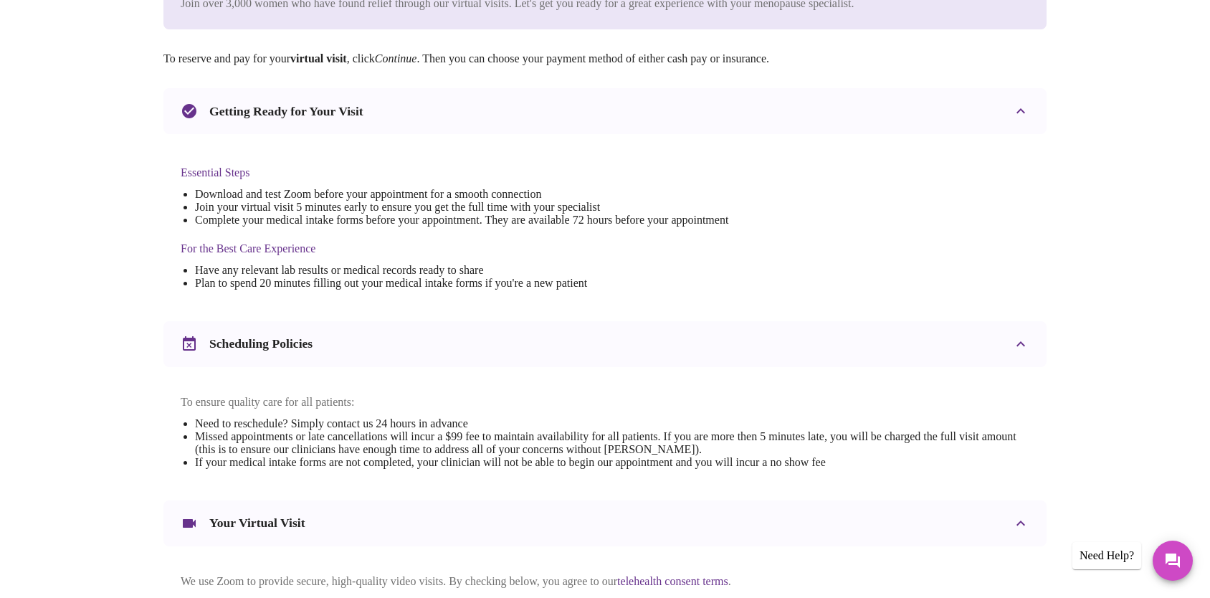
scroll to position [441, 0]
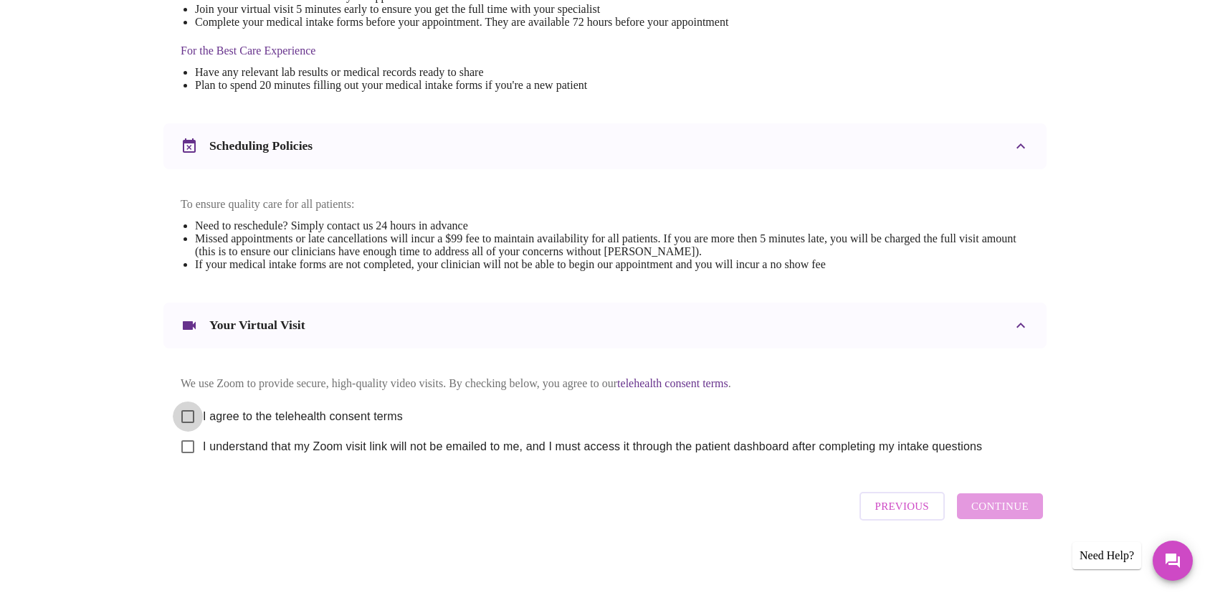
click at [174, 414] on input "I agree to the telehealth consent terms" at bounding box center [188, 417] width 30 height 30
checkbox input "true"
click at [184, 445] on input "I understand that my Zoom visit link will not be emailed to me, and I must acce…" at bounding box center [188, 447] width 30 height 30
checkbox input "true"
click at [992, 514] on span "Continue" at bounding box center [1000, 506] width 57 height 19
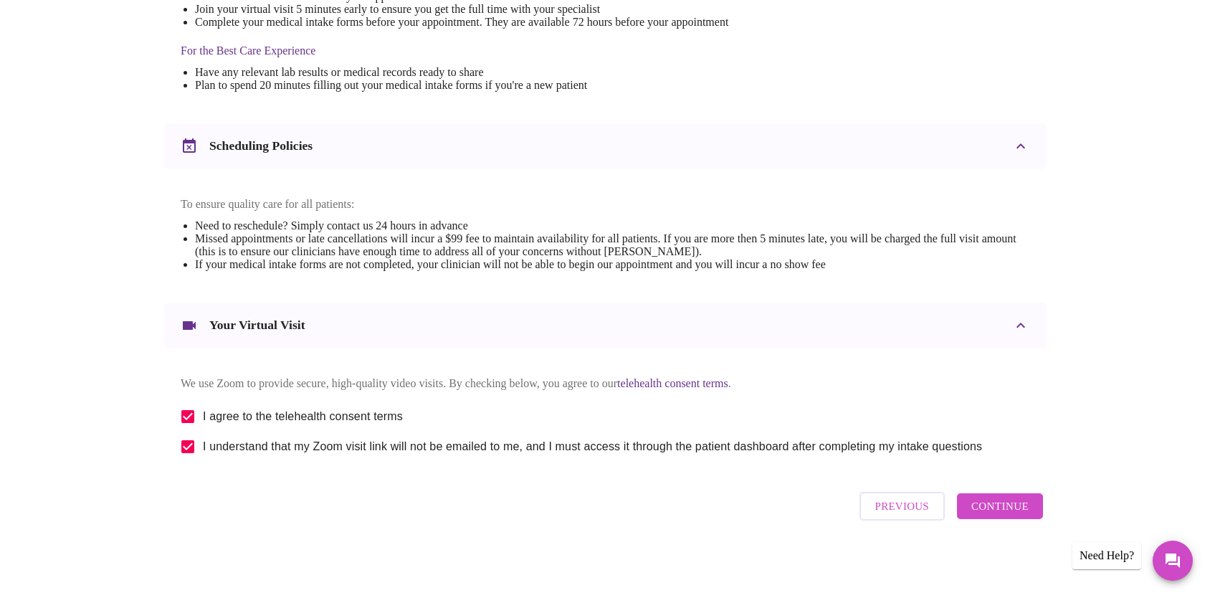
scroll to position [12, 0]
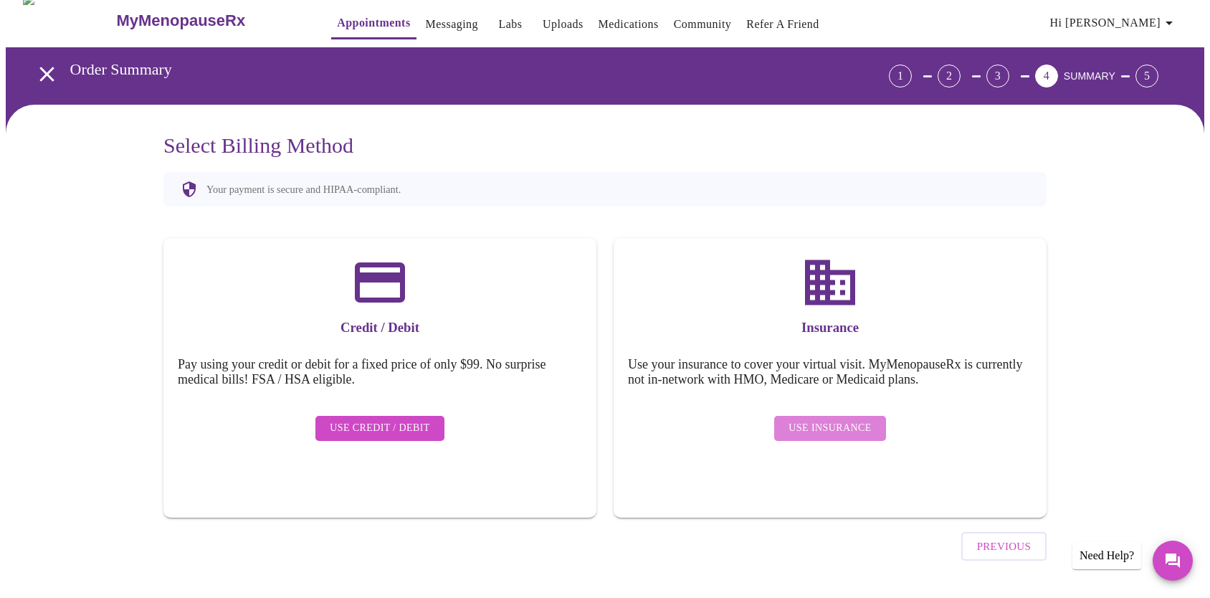
click at [832, 421] on span "Use Insurance" at bounding box center [830, 428] width 82 height 18
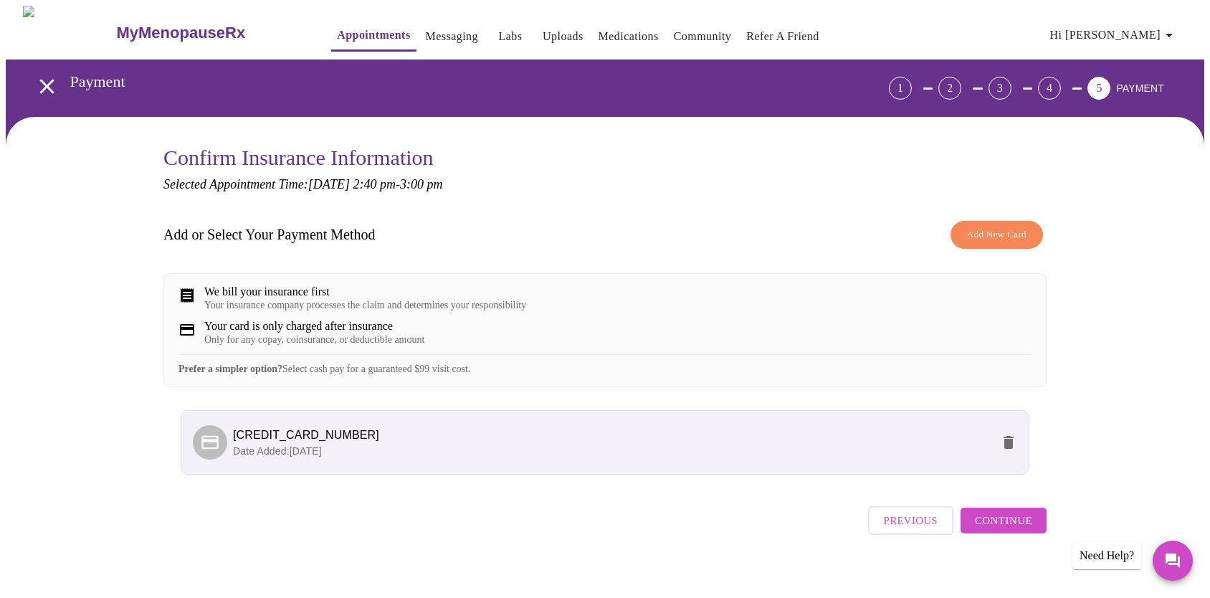
scroll to position [15, 0]
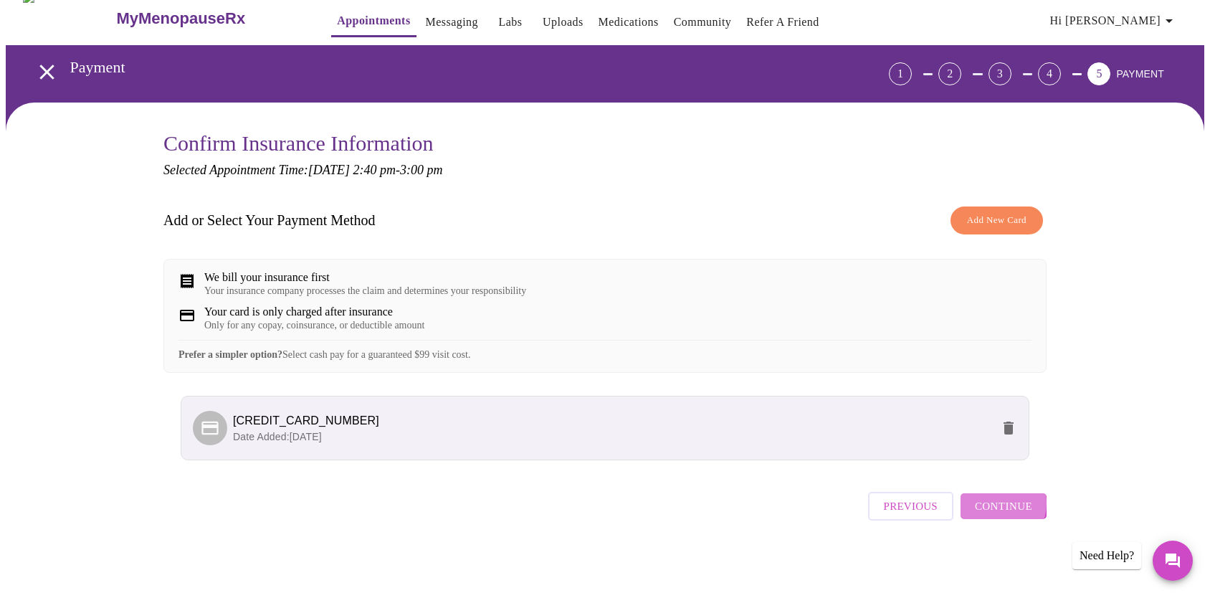
click at [996, 516] on span "Continue" at bounding box center [1003, 506] width 57 height 19
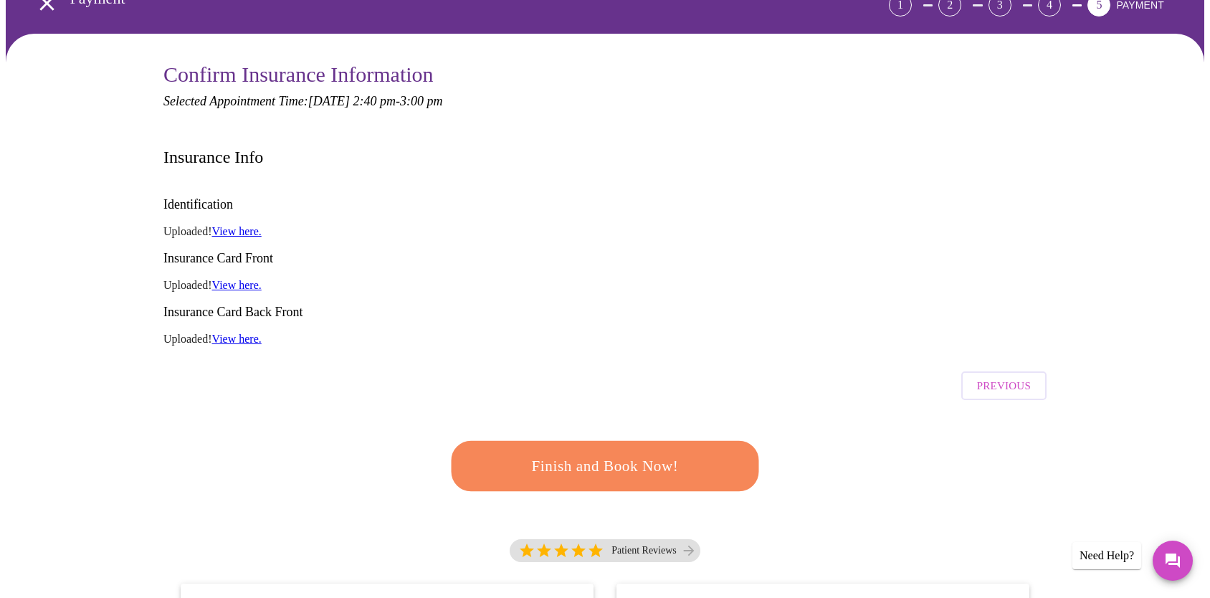
scroll to position [104, 0]
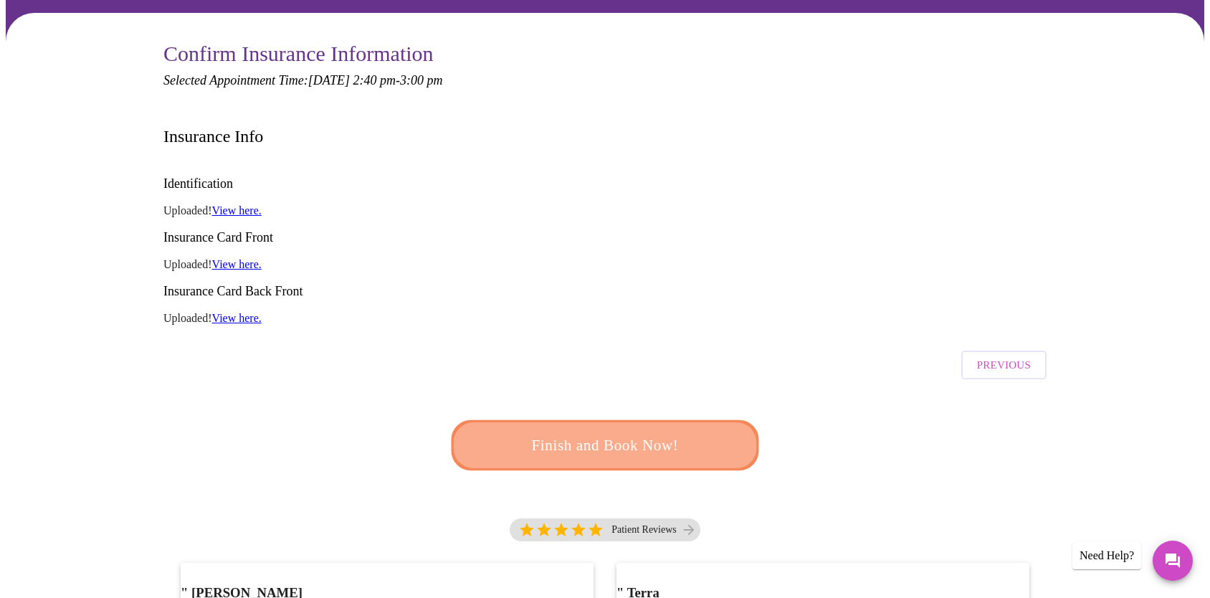
click at [653, 419] on button "Finish and Book Now!" at bounding box center [605, 444] width 313 height 51
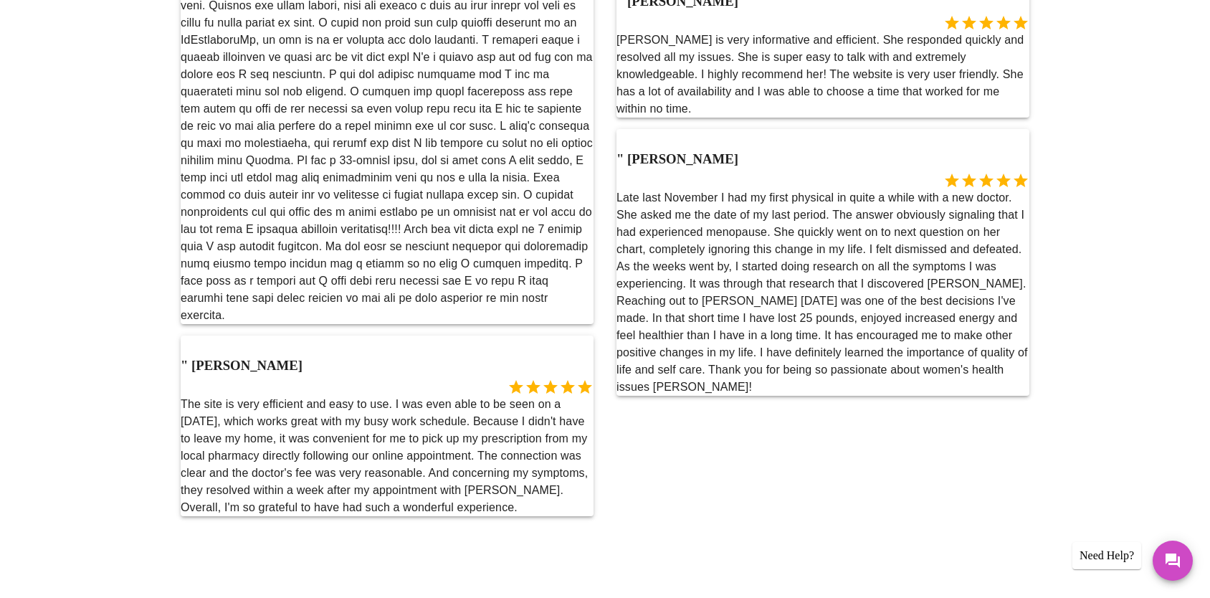
scroll to position [2033, 0]
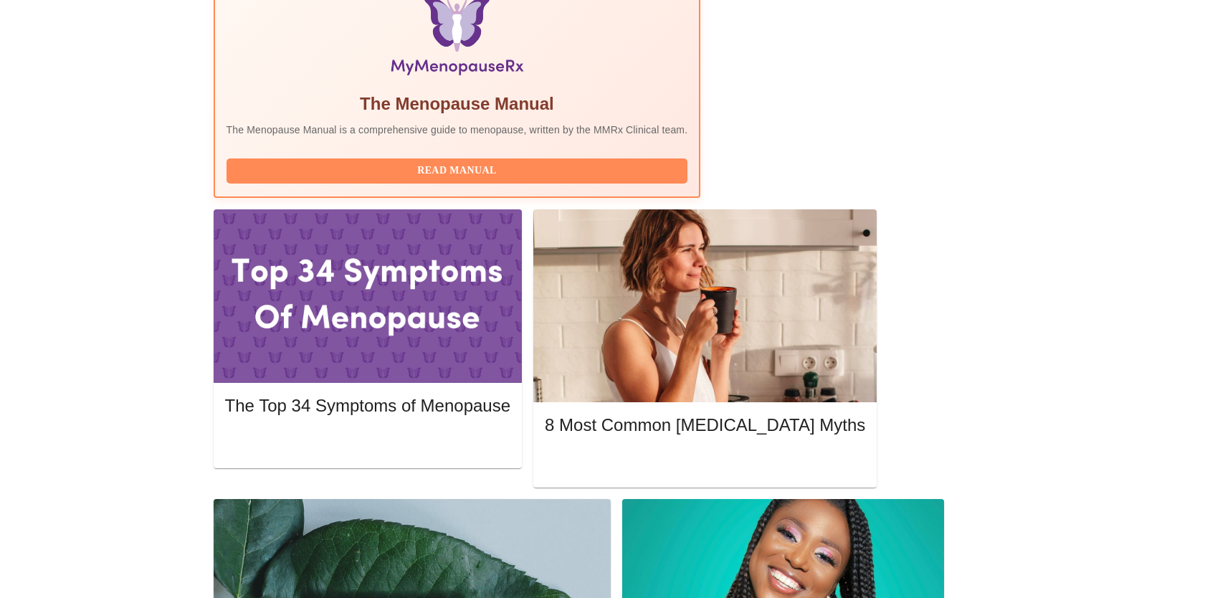
scroll to position [452, 0]
